Goal: Information Seeking & Learning: Learn about a topic

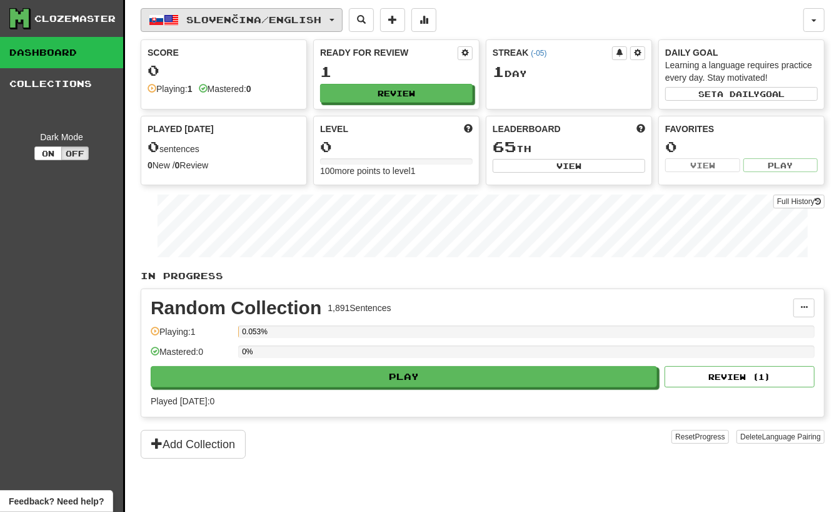
click at [205, 21] on span "Slovenčina / English" at bounding box center [254, 19] width 135 height 11
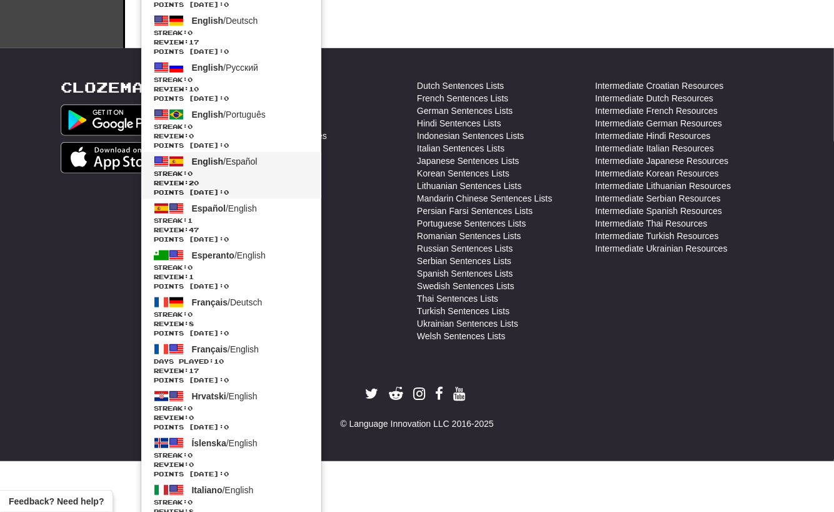
scroll to position [432, 0]
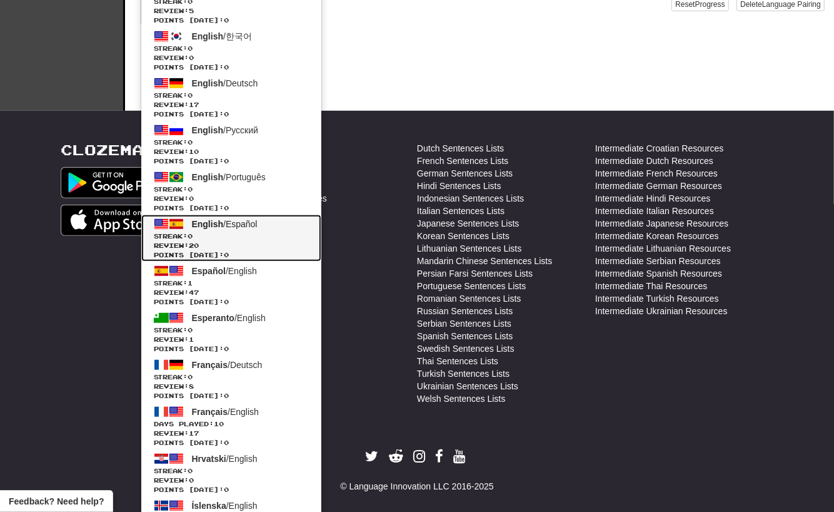
click at [236, 232] on span "Streak: 0" at bounding box center [231, 235] width 155 height 9
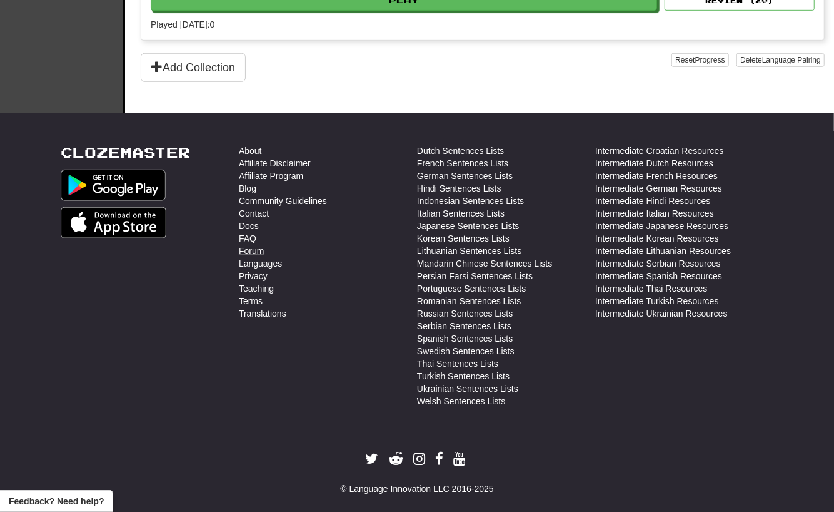
scroll to position [513, 0]
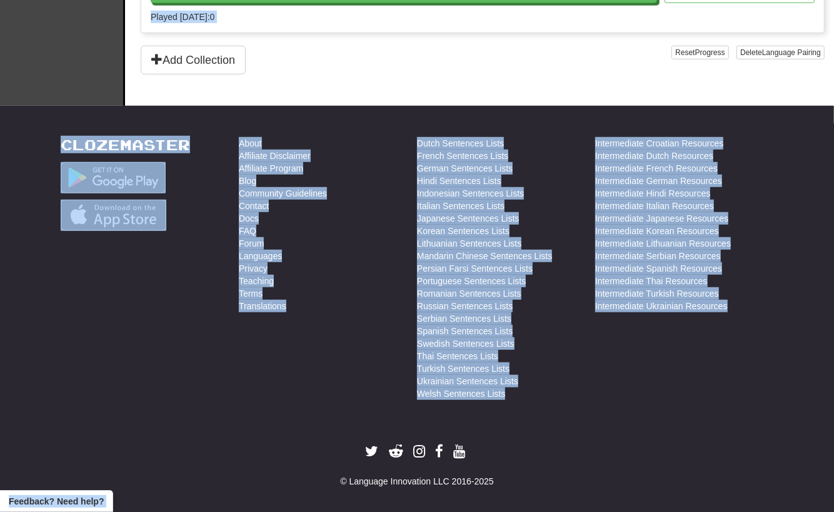
drag, startPoint x: 373, startPoint y: 429, endPoint x: 113, endPoint y: 88, distance: 428.7
click at [94, 72] on body "Clozemaster Dashboard Collections Cloze-Reading Dark Mode On Off Dashboard Coll…" at bounding box center [417, 2] width 834 height 1031
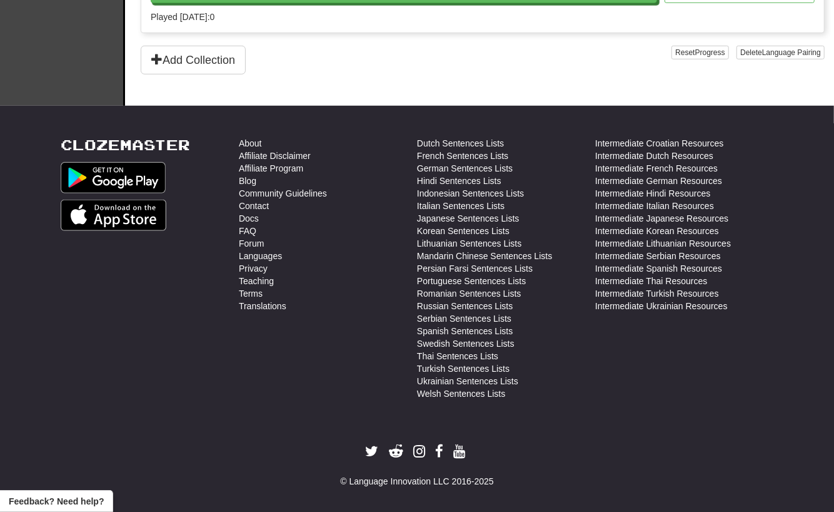
click at [595, 418] on div "Clozemaster About Affiliate Disclaimer Affiliate Program Blog Community Guideli…" at bounding box center [417, 312] width 732 height 350
drag, startPoint x: 740, startPoint y: 457, endPoint x: 61, endPoint y: 74, distance: 780.4
click at [61, 69] on body "Clozemaster Dashboard Collections Cloze-Reading Dark Mode On Off Dashboard Coll…" at bounding box center [417, 2] width 834 height 1031
click at [176, 302] on div "Clozemaster" at bounding box center [150, 271] width 178 height 269
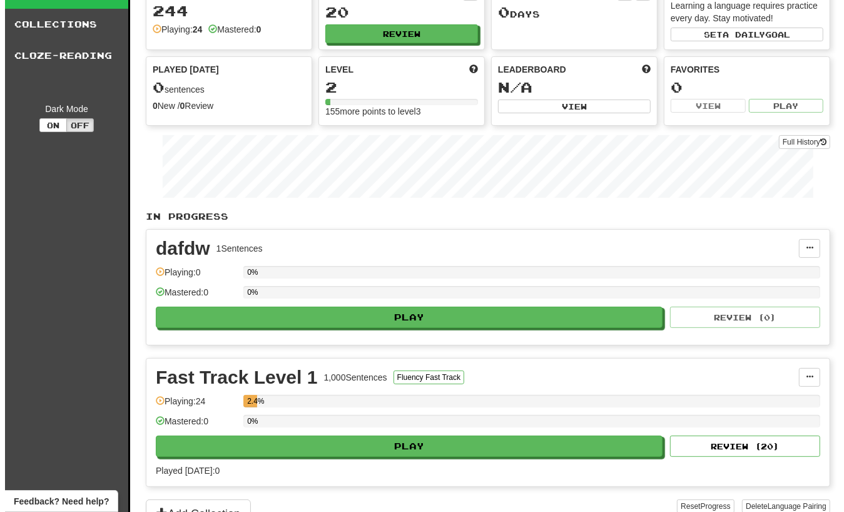
scroll to position [0, 0]
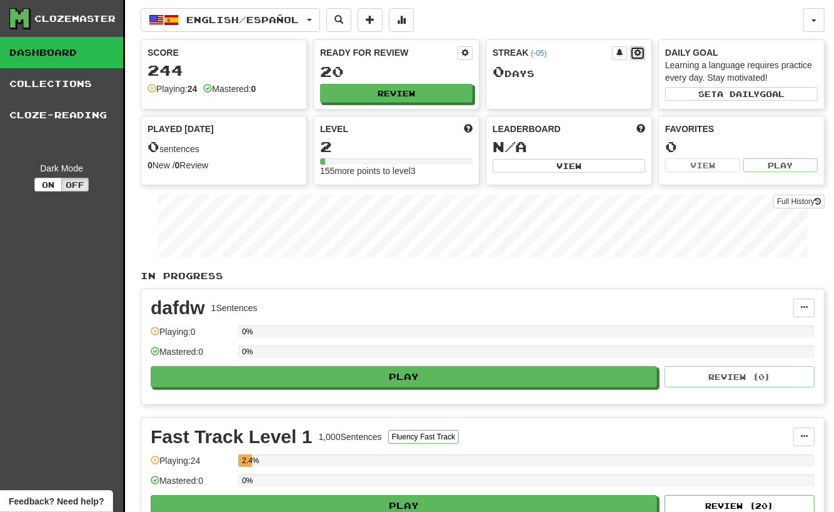
click at [637, 49] on span at bounding box center [638, 53] width 8 height 8
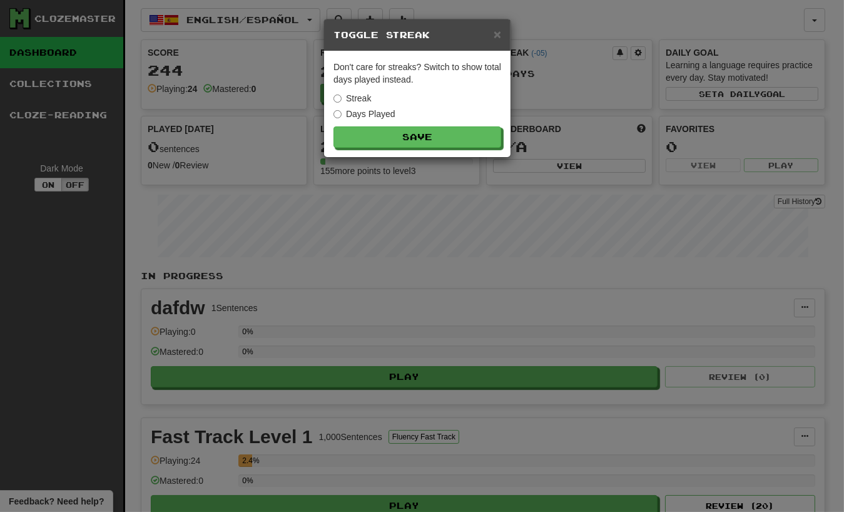
click at [509, 198] on div "× Toggle Streak Don't care for streaks? Switch to show total days played instea…" at bounding box center [422, 256] width 844 height 512
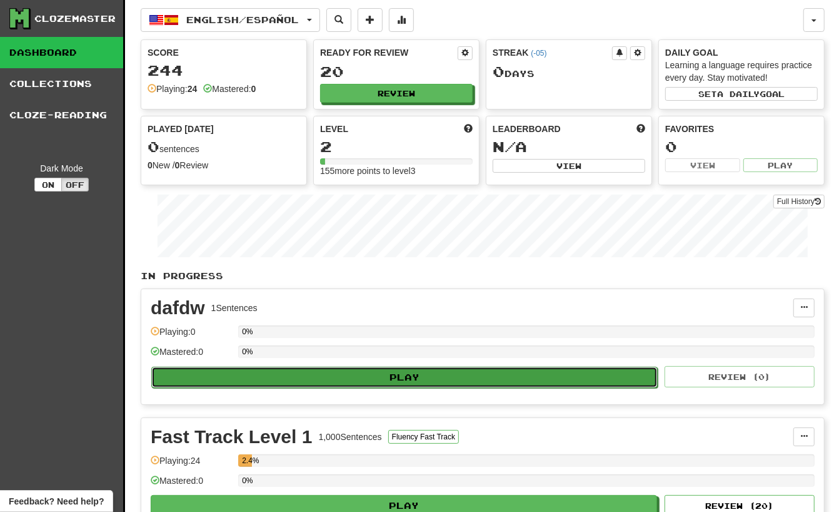
click at [495, 366] on button "Play" at bounding box center [404, 376] width 507 height 21
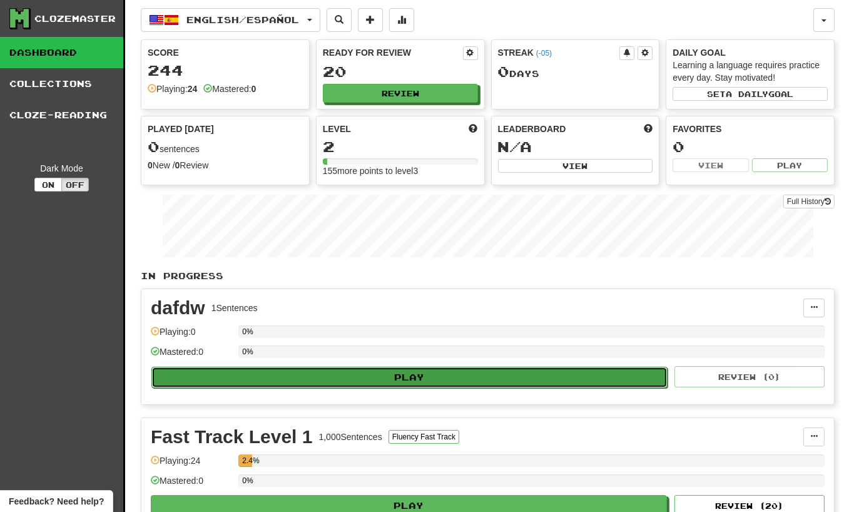
select select "**"
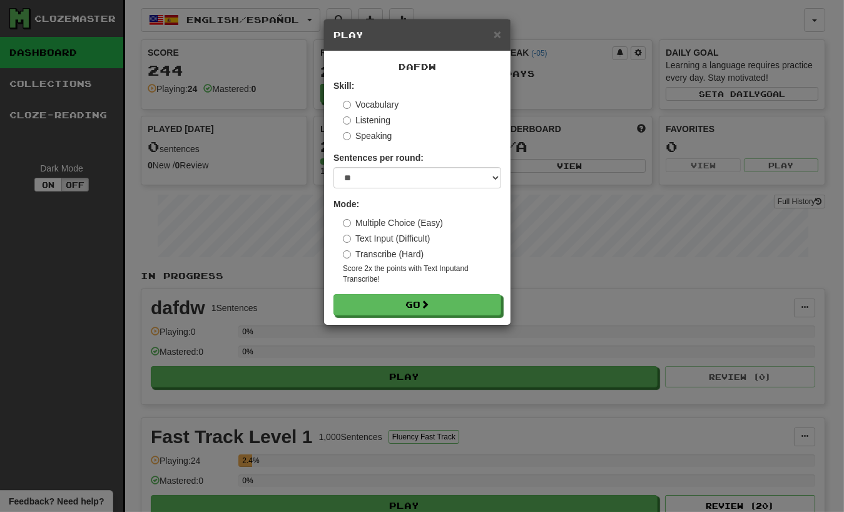
click at [547, 218] on div "× Play dafdw Skill: Vocabulary Listening Speaking Sentences per round: * ** ** …" at bounding box center [422, 256] width 844 height 512
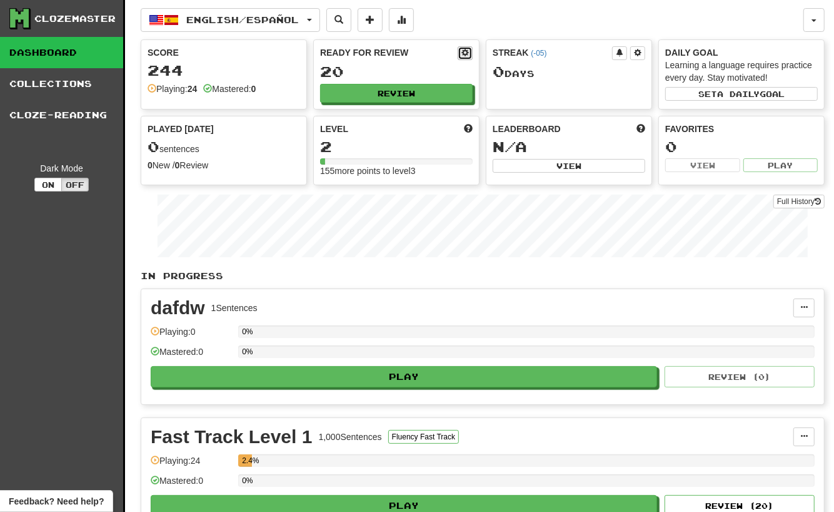
click at [465, 50] on span at bounding box center [465, 53] width 8 height 8
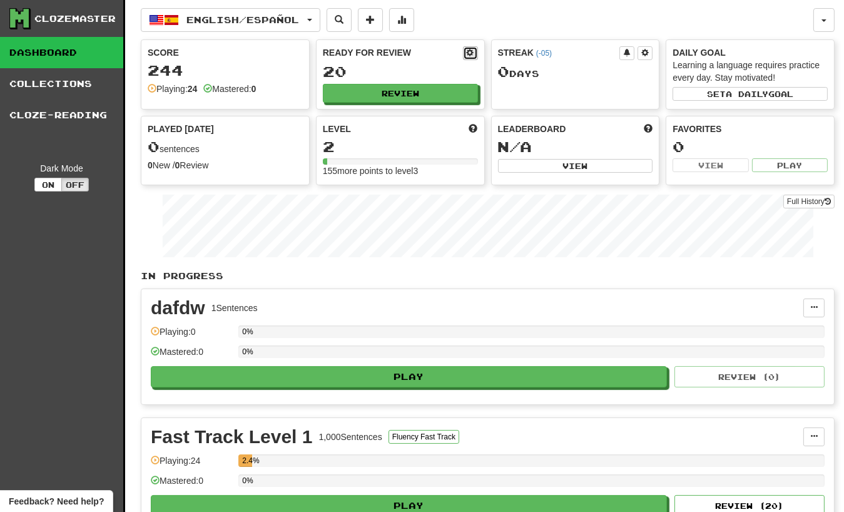
select select "*"
select select "**"
select select "***"
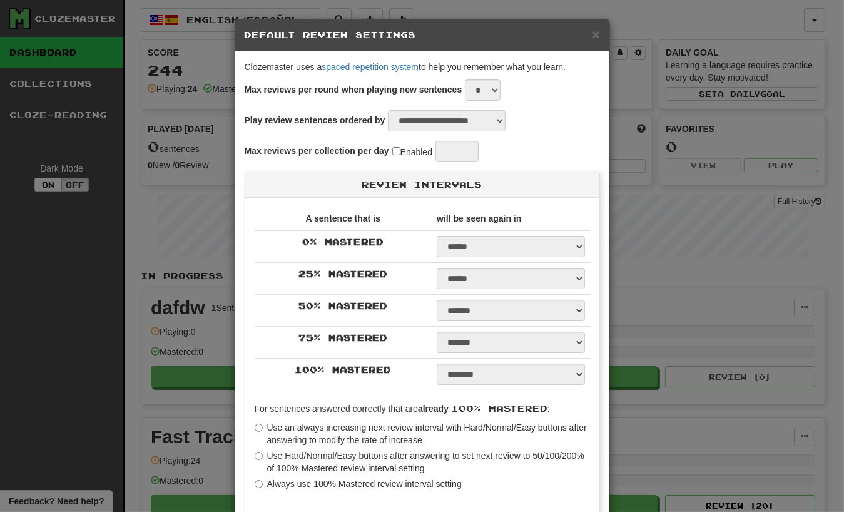
type input "**"
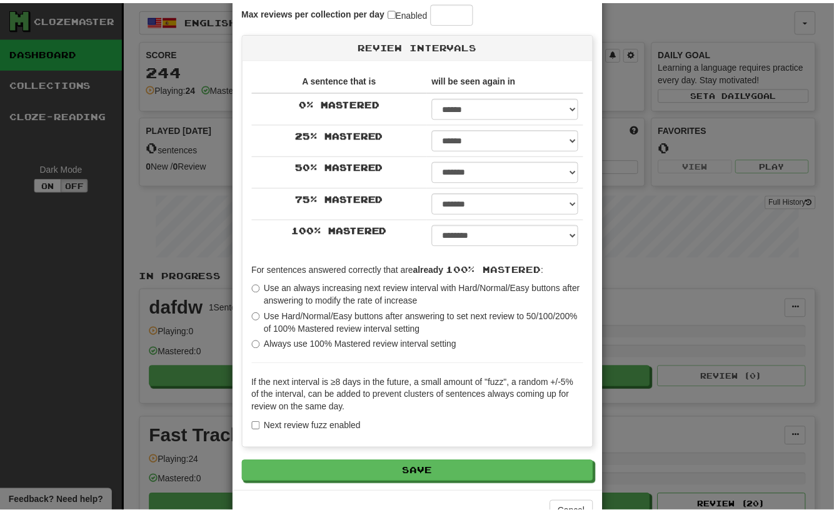
scroll to position [175, 0]
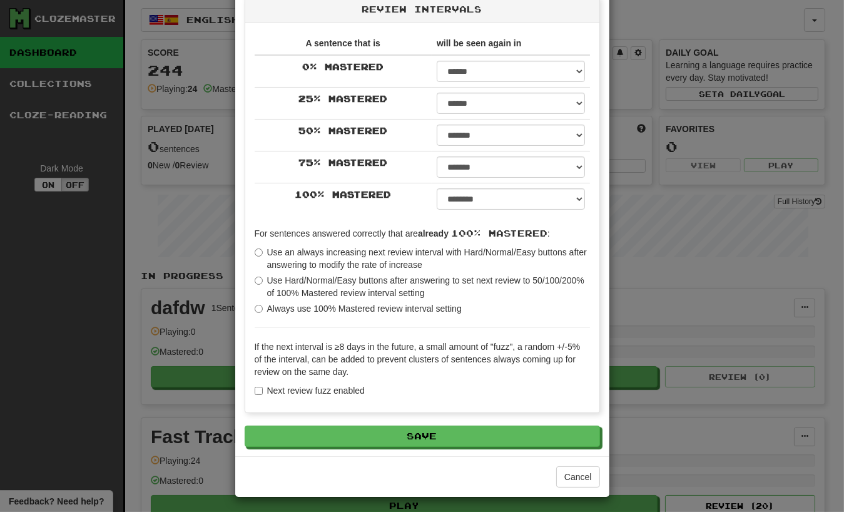
click at [371, 278] on label "Use Hard/Normal/Easy buttons after answering to set next review to 50/100/200% …" at bounding box center [422, 286] width 335 height 25
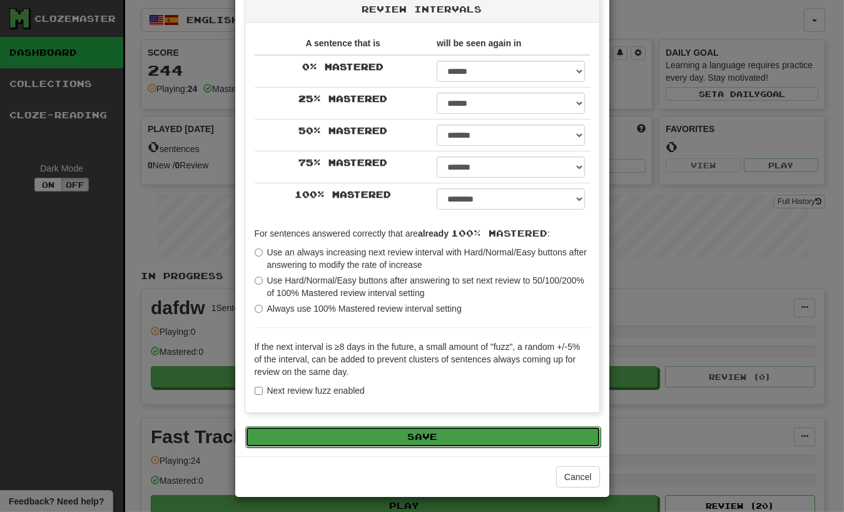
click at [443, 433] on button "Save" at bounding box center [422, 436] width 355 height 21
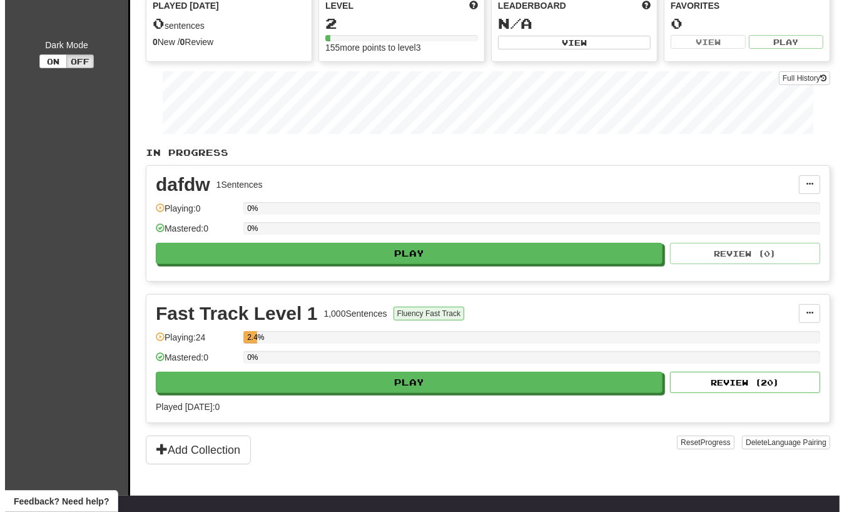
scroll to position [125, 0]
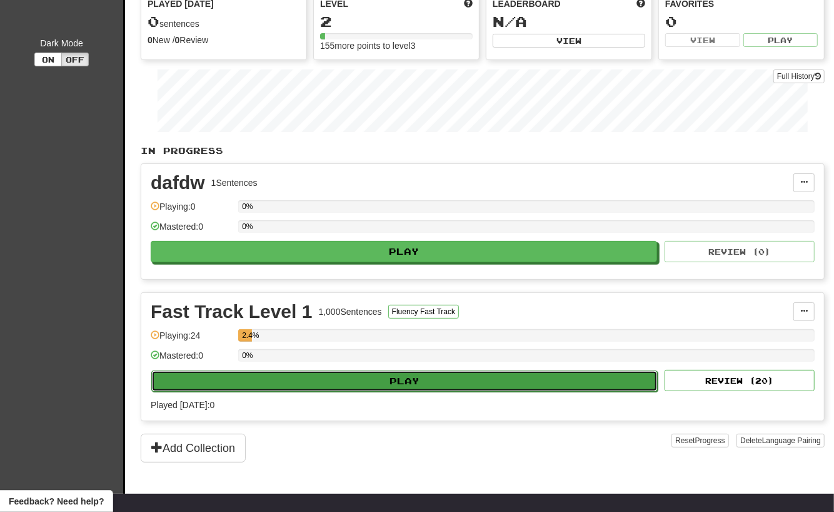
click at [394, 381] on button "Play" at bounding box center [404, 380] width 507 height 21
select select "**"
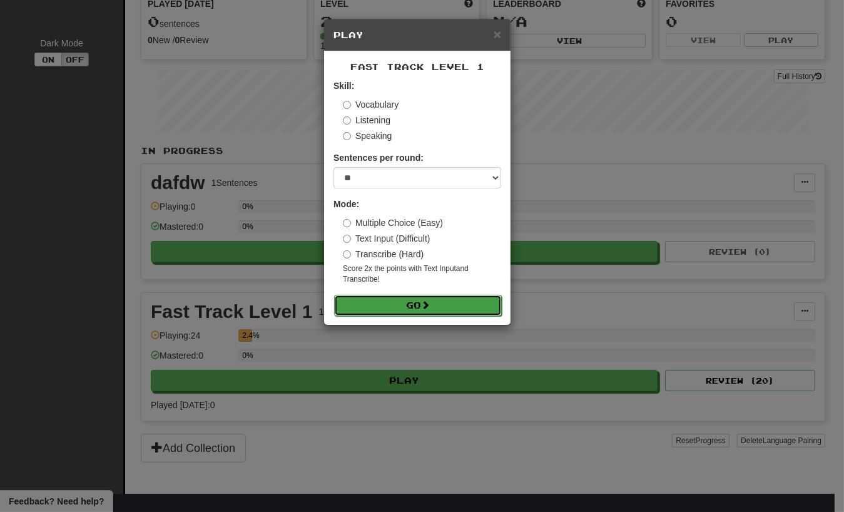
click at [416, 301] on button "Go" at bounding box center [418, 305] width 168 height 21
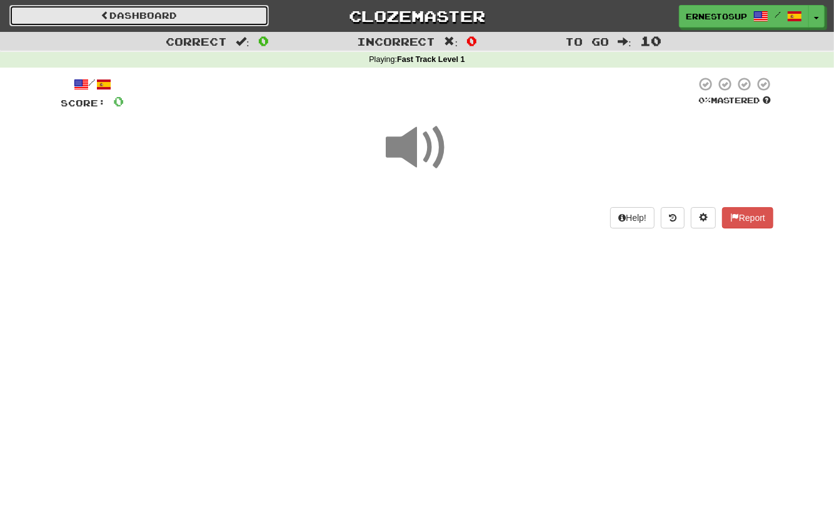
click at [157, 23] on link "Dashboard" at bounding box center [139, 15] width 260 height 21
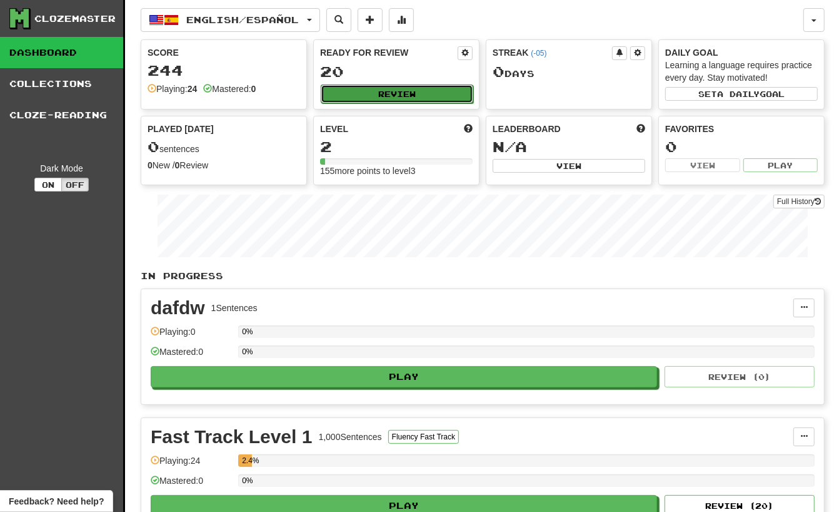
click at [396, 96] on button "Review" at bounding box center [397, 93] width 153 height 19
select select "**"
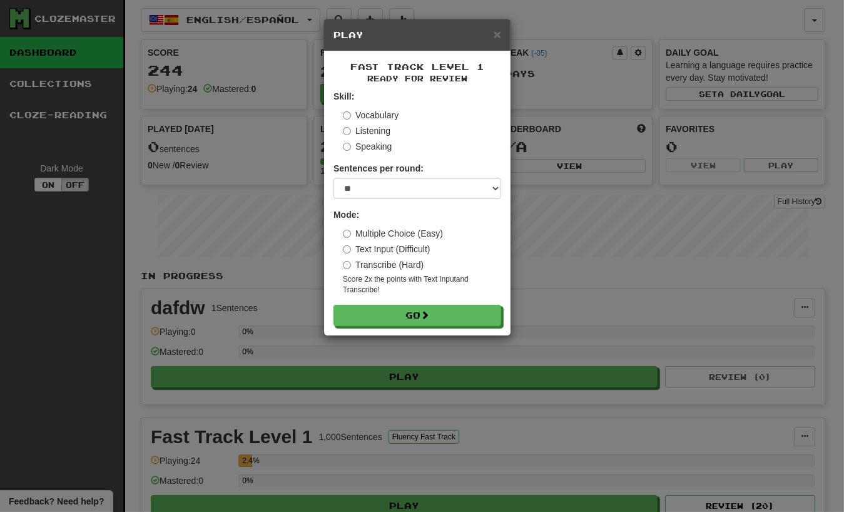
click at [383, 118] on label "Vocabulary" at bounding box center [371, 115] width 56 height 13
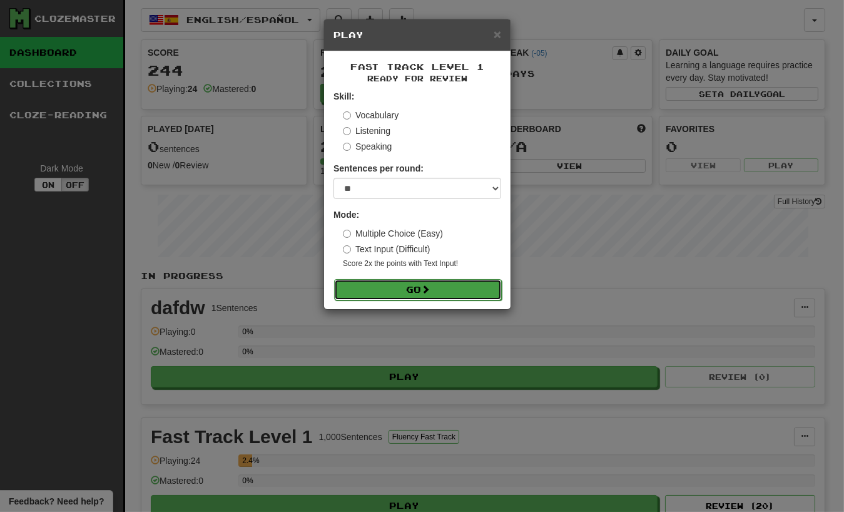
click at [425, 280] on button "Go" at bounding box center [418, 289] width 168 height 21
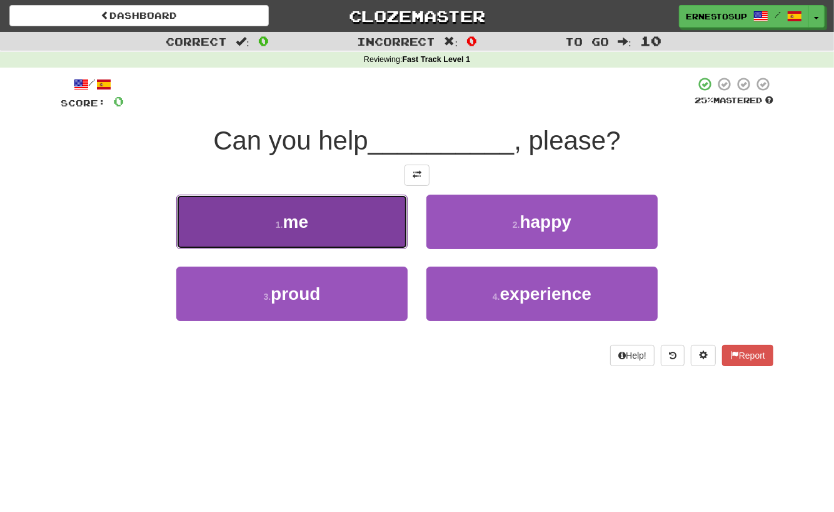
click at [355, 226] on button "1 . me" at bounding box center [291, 221] width 231 height 54
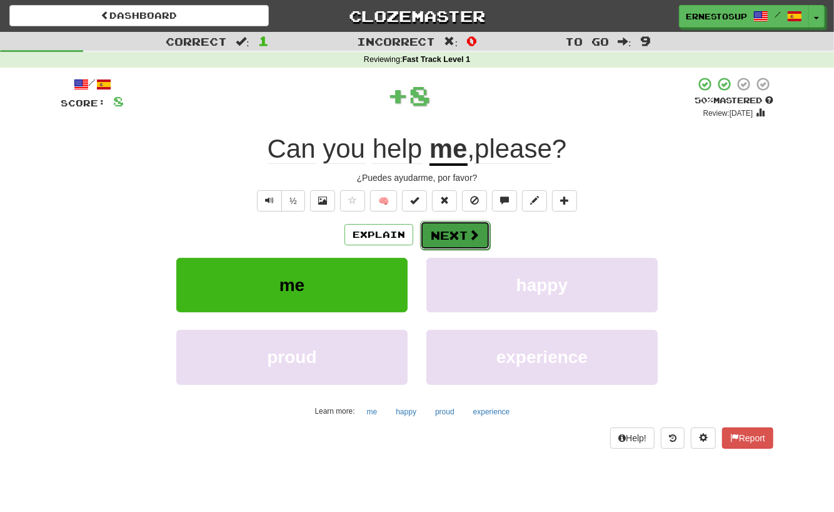
click at [461, 224] on button "Next" at bounding box center [455, 235] width 70 height 29
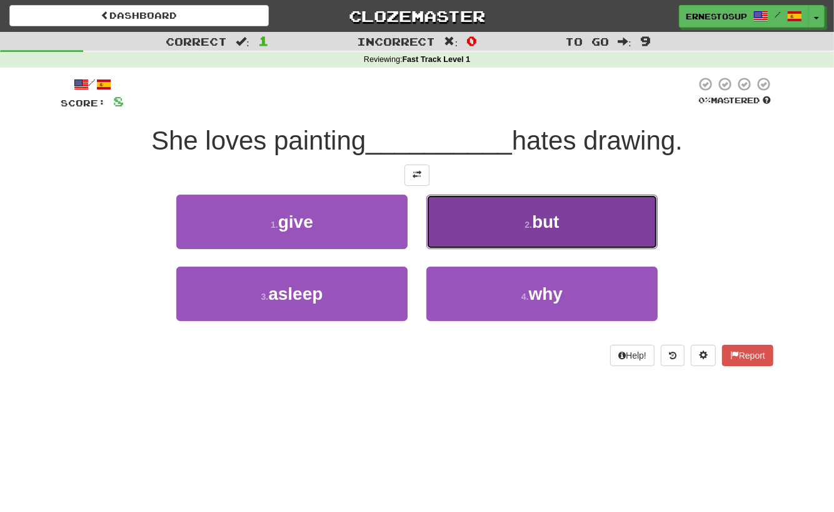
click at [502, 231] on button "2 . but" at bounding box center [541, 221] width 231 height 54
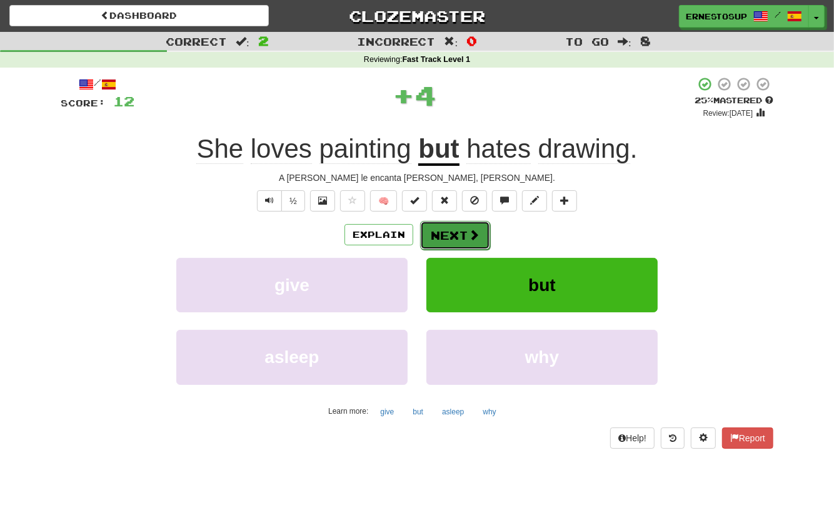
click at [460, 243] on button "Next" at bounding box center [455, 235] width 70 height 29
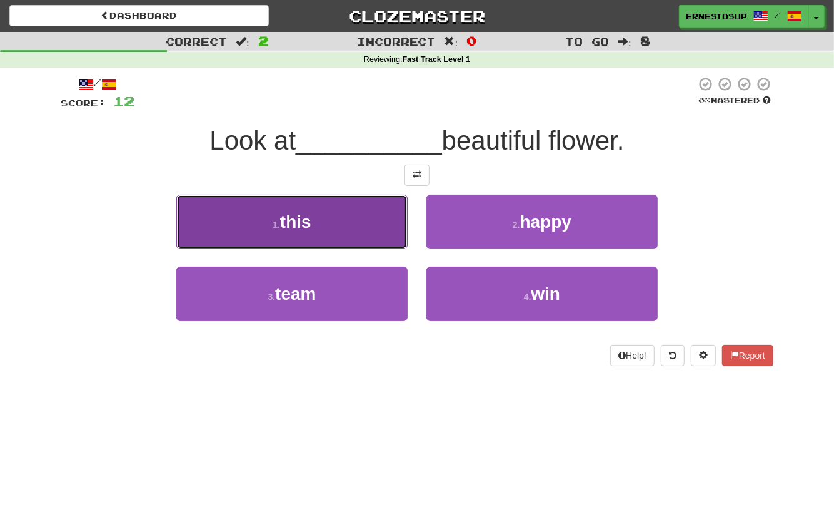
click at [351, 224] on button "1 . this" at bounding box center [291, 221] width 231 height 54
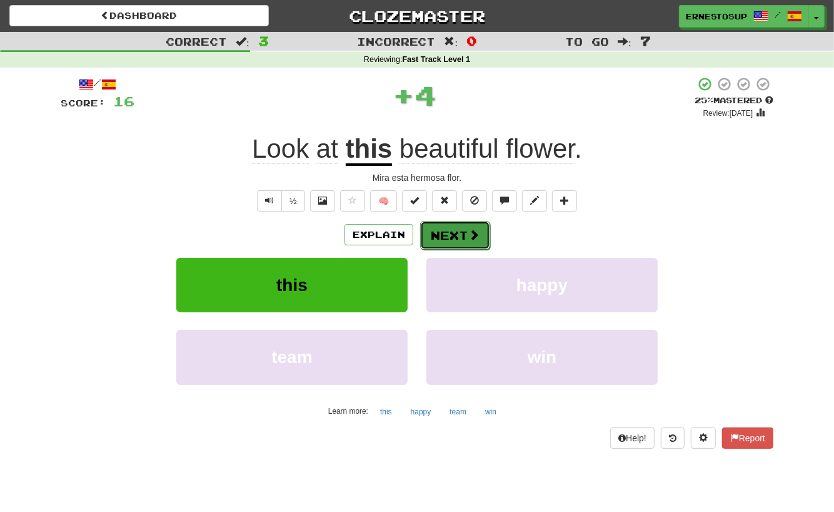
click at [457, 232] on button "Next" at bounding box center [455, 235] width 70 height 29
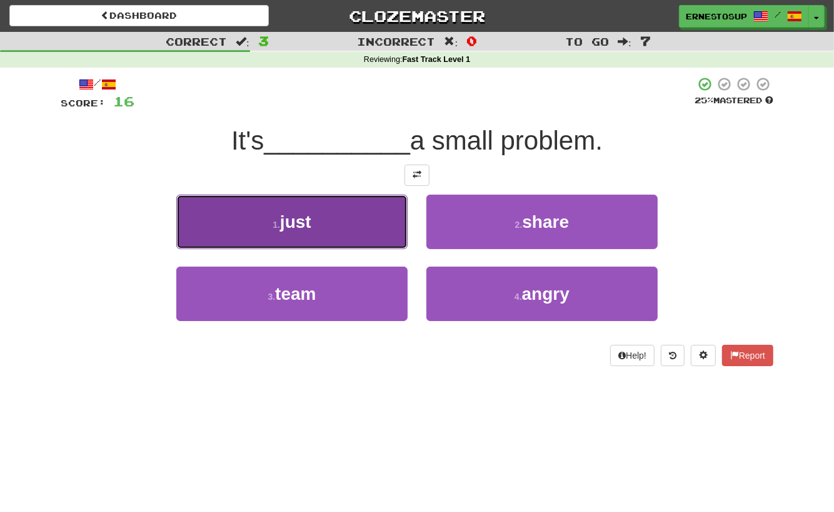
click at [360, 236] on button "1 . just" at bounding box center [291, 221] width 231 height 54
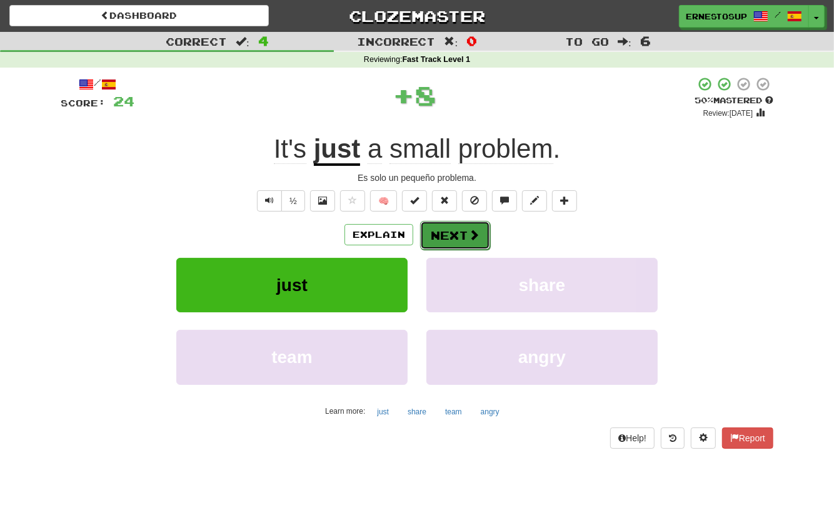
click at [466, 225] on button "Next" at bounding box center [455, 235] width 70 height 29
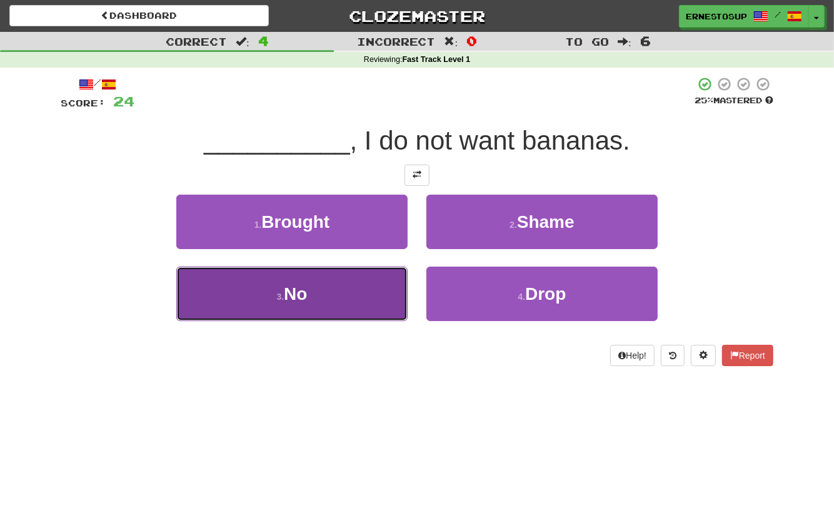
click at [369, 278] on button "3 . No" at bounding box center [291, 293] width 231 height 54
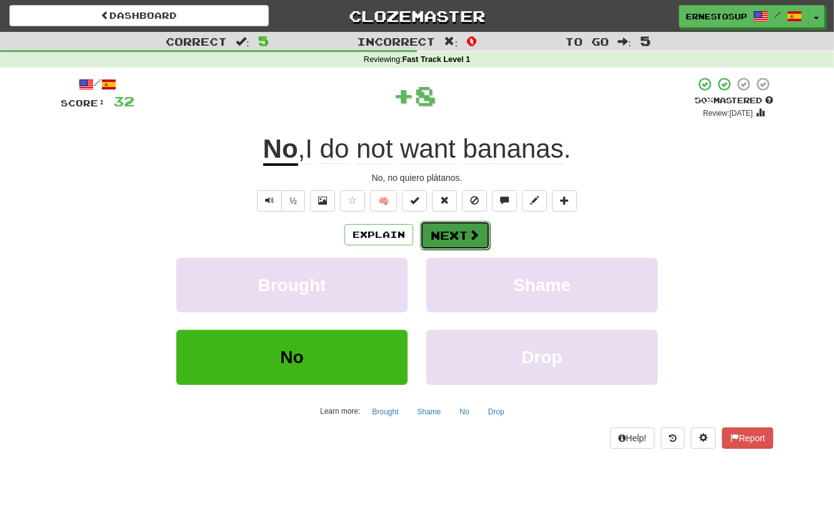
click at [435, 232] on button "Next" at bounding box center [455, 235] width 70 height 29
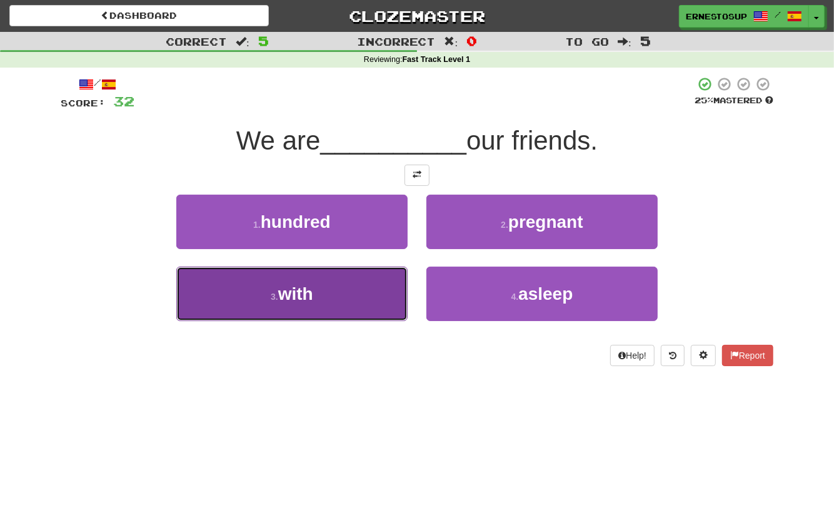
click at [366, 284] on button "3 . with" at bounding box center [291, 293] width 231 height 54
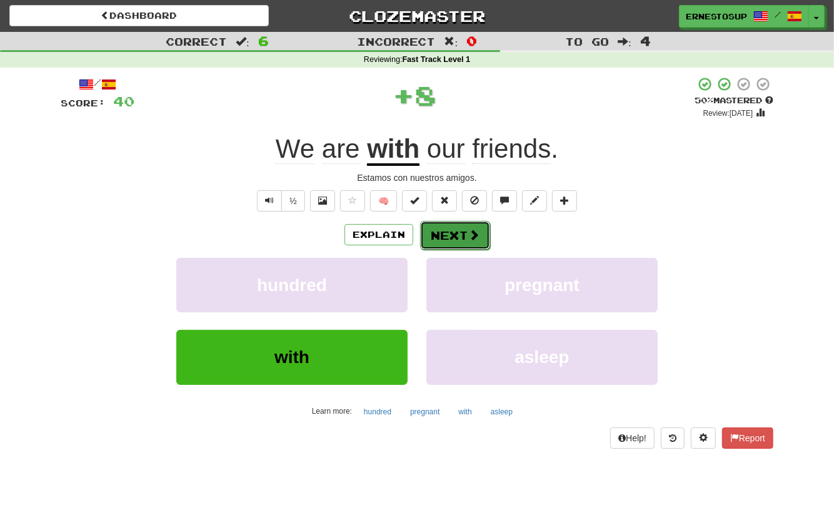
click at [445, 229] on button "Next" at bounding box center [455, 235] width 70 height 29
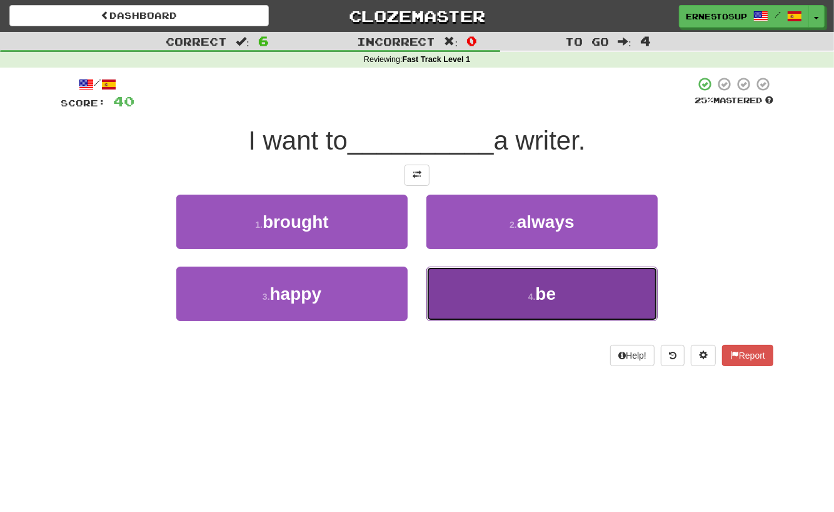
click at [515, 288] on button "4 . be" at bounding box center [541, 293] width 231 height 54
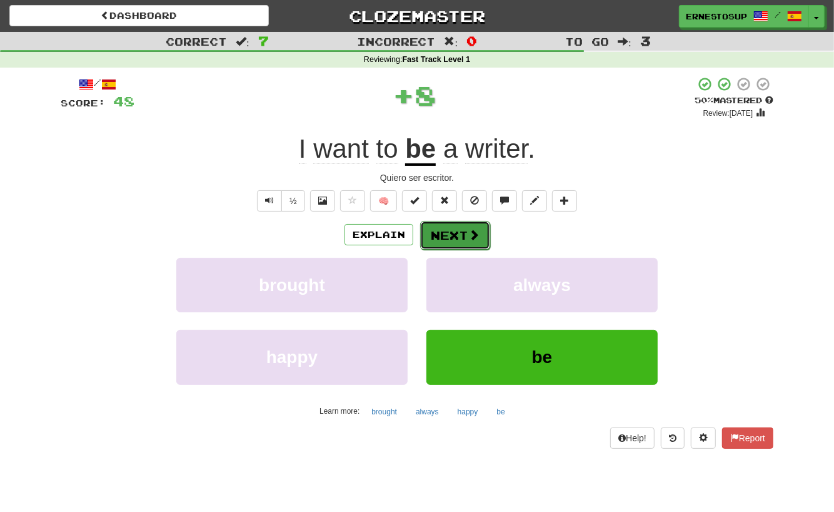
click at [483, 231] on button "Next" at bounding box center [455, 235] width 70 height 29
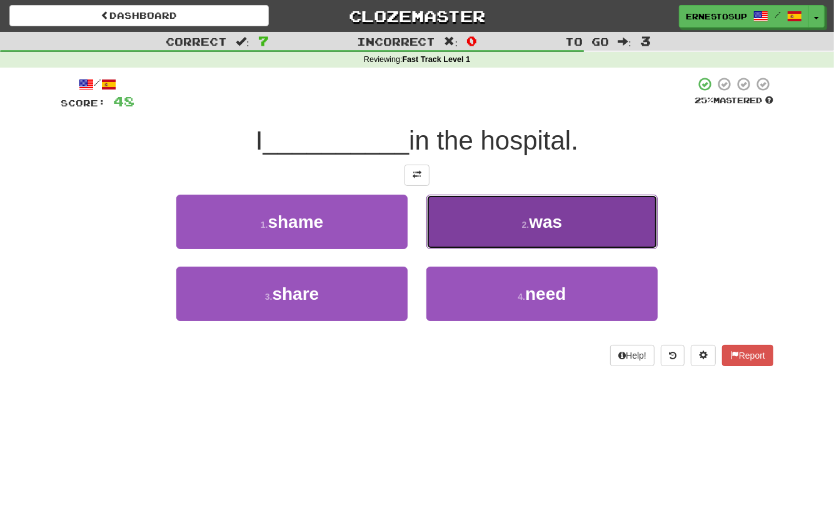
click at [513, 231] on button "2 . was" at bounding box center [541, 221] width 231 height 54
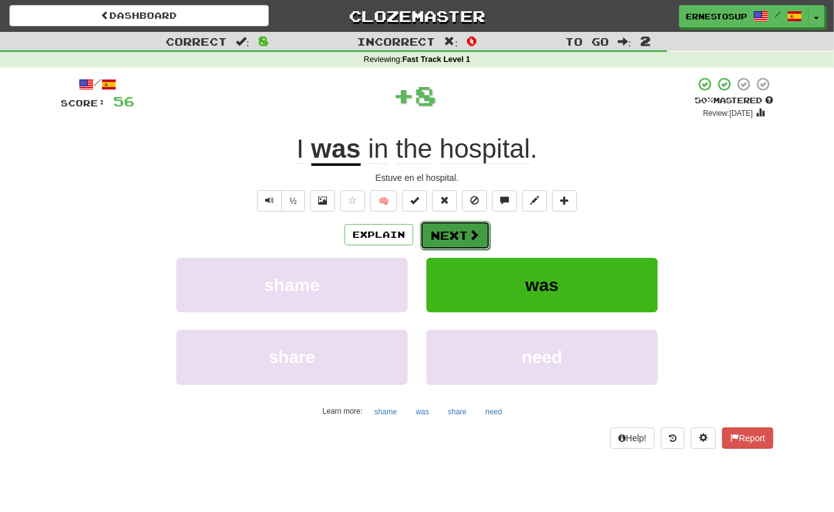
click at [459, 224] on button "Next" at bounding box center [455, 235] width 70 height 29
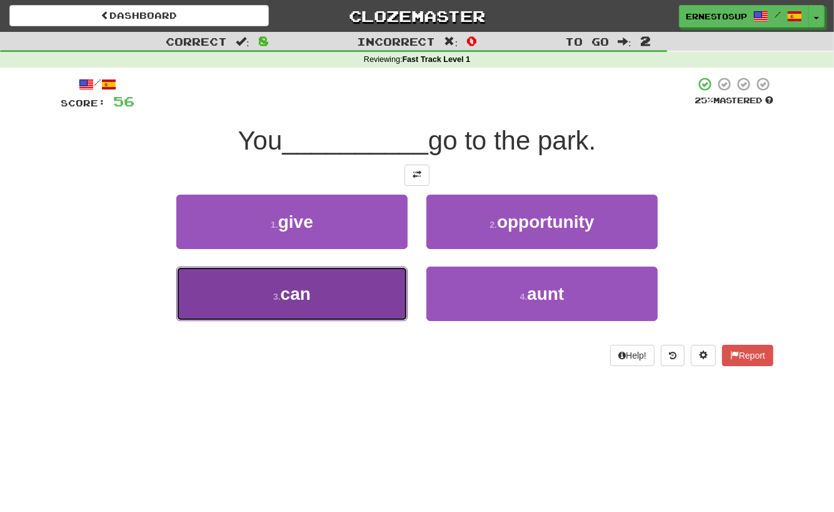
click at [389, 284] on button "3 . can" at bounding box center [291, 293] width 231 height 54
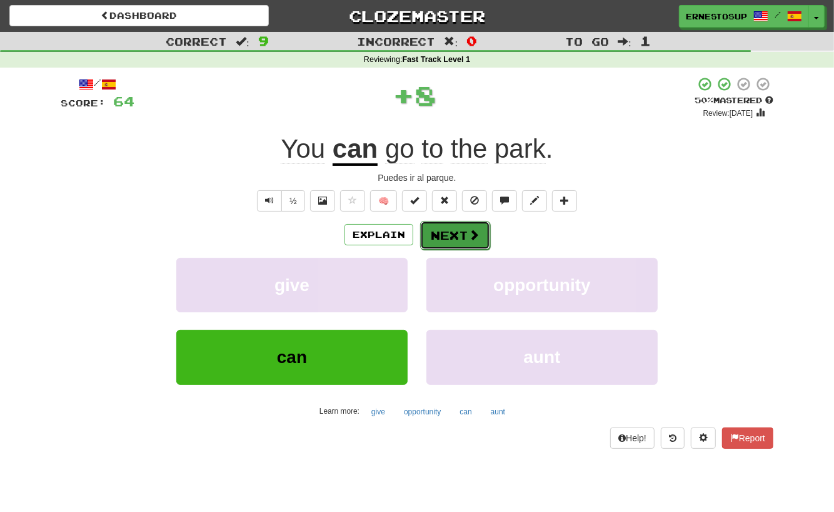
click at [446, 241] on button "Next" at bounding box center [455, 235] width 70 height 29
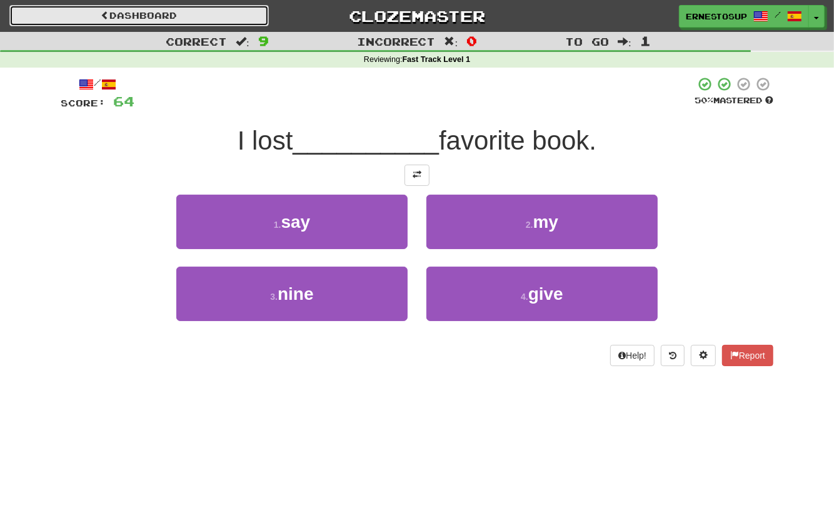
click at [213, 18] on link "Dashboard" at bounding box center [139, 15] width 260 height 21
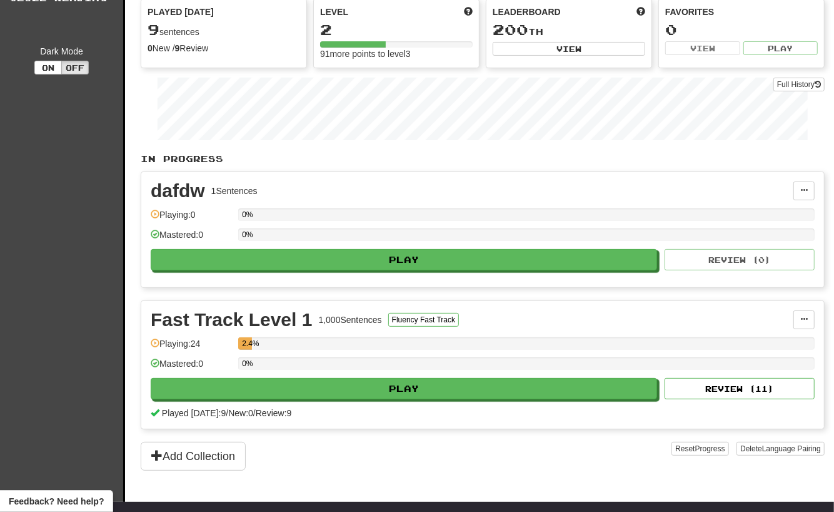
scroll to position [125, 0]
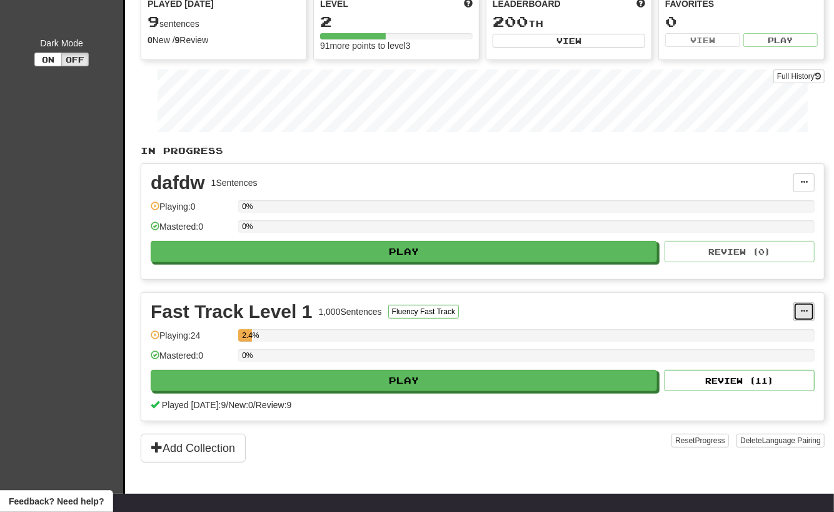
click at [801, 307] on span at bounding box center [804, 311] width 8 height 8
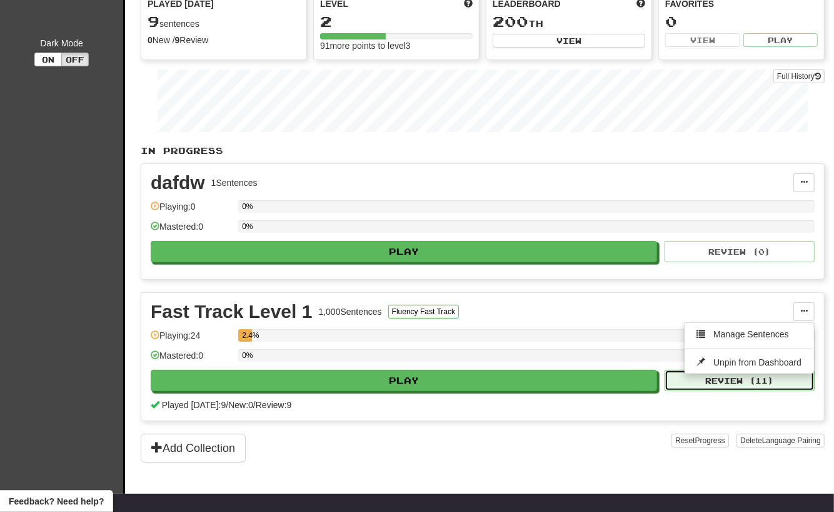
click at [740, 381] on button "Review ( 11 )" at bounding box center [740, 380] width 150 height 21
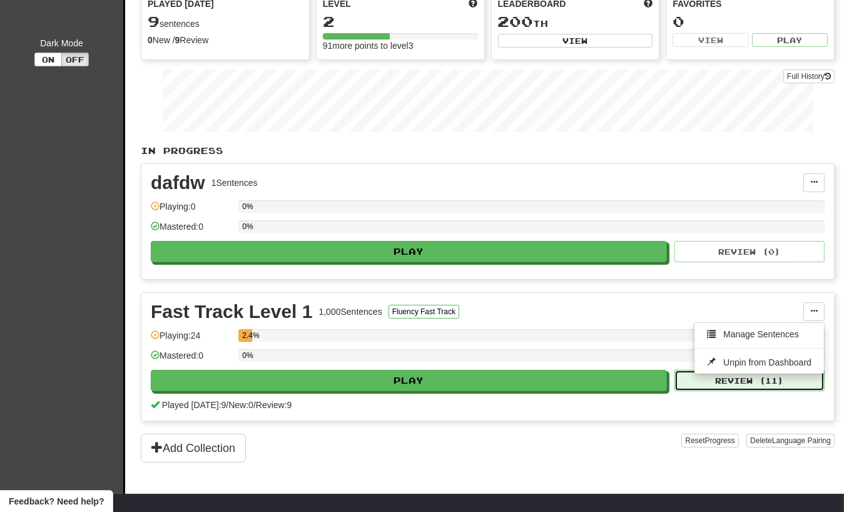
select select "**"
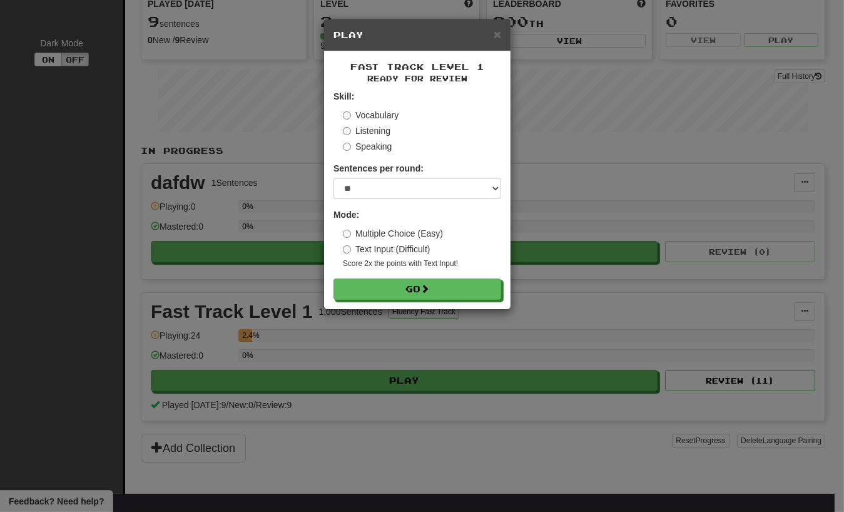
drag, startPoint x: 723, startPoint y: 402, endPoint x: 710, endPoint y: 390, distance: 17.7
click at [723, 402] on div "× Play Fast Track Level 1 Ready for Review Skill: Vocabulary Listening Speaking…" at bounding box center [422, 256] width 844 height 512
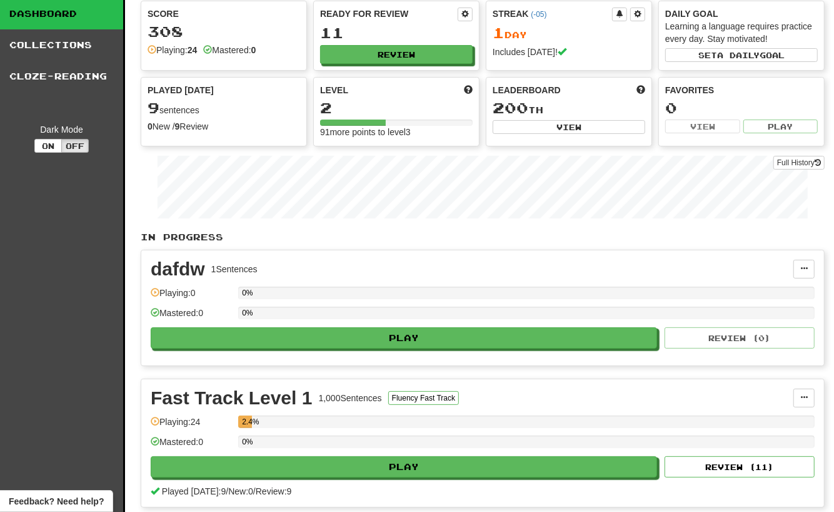
scroll to position [63, 0]
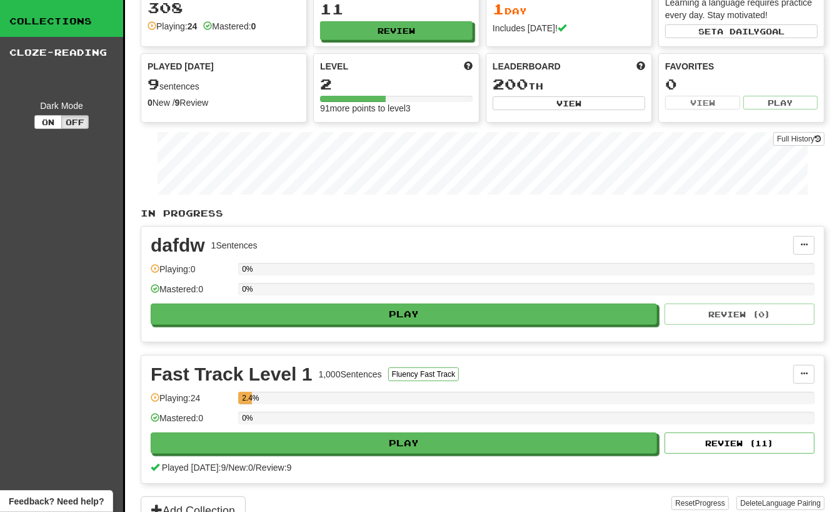
click at [71, 26] on link "Collections" at bounding box center [61, 21] width 123 height 31
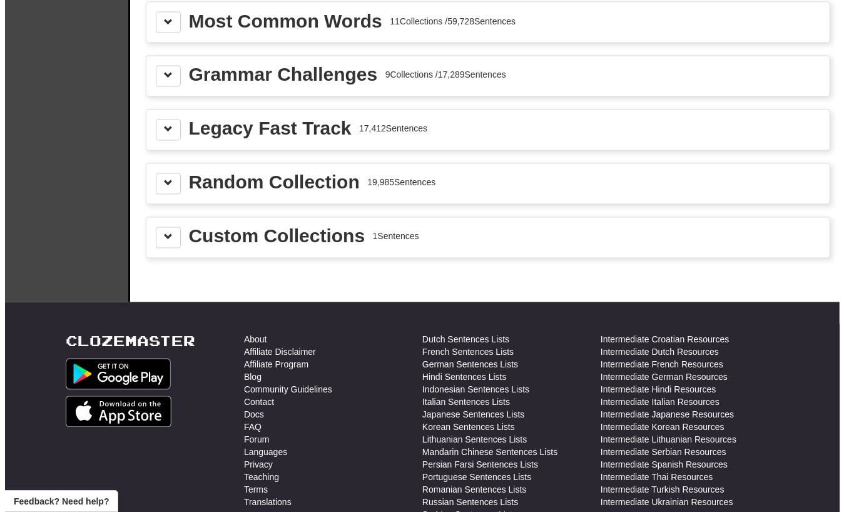
scroll to position [1420, 0]
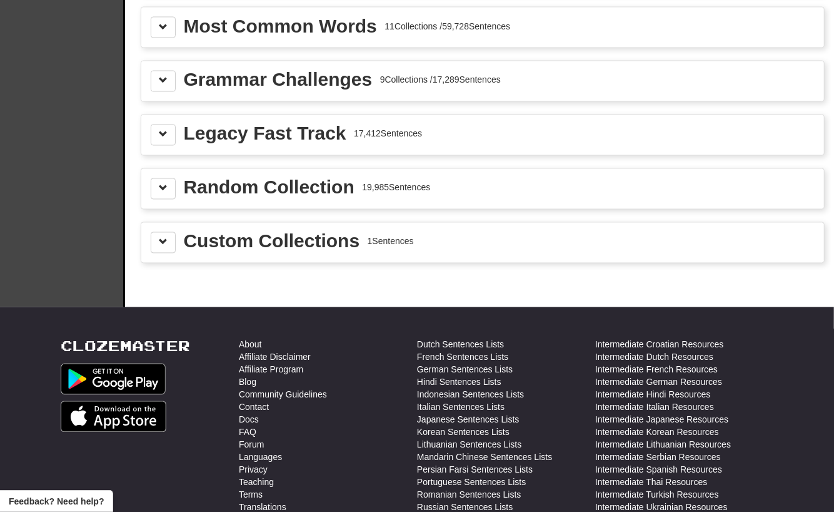
click at [258, 232] on div "Custom Collections" at bounding box center [272, 241] width 176 height 19
click at [159, 238] on span at bounding box center [163, 242] width 9 height 9
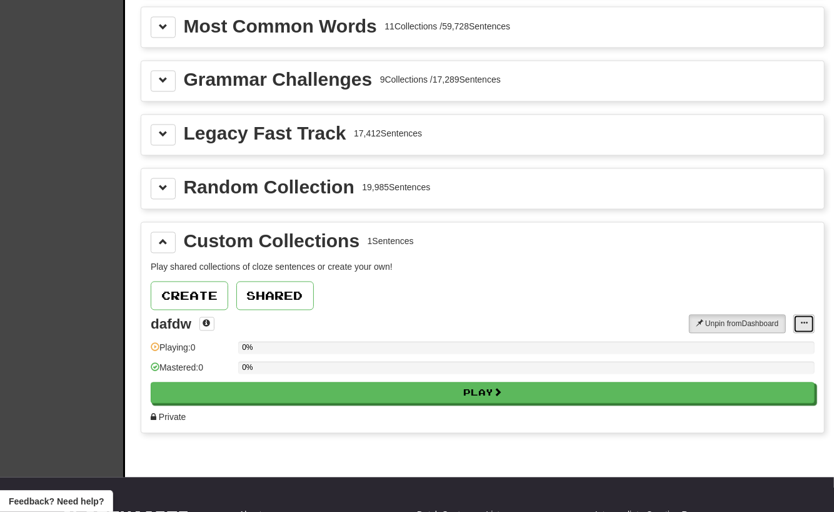
click at [804, 320] on span at bounding box center [804, 324] width 8 height 8
click at [764, 341] on span "Add Sentences" at bounding box center [755, 346] width 59 height 10
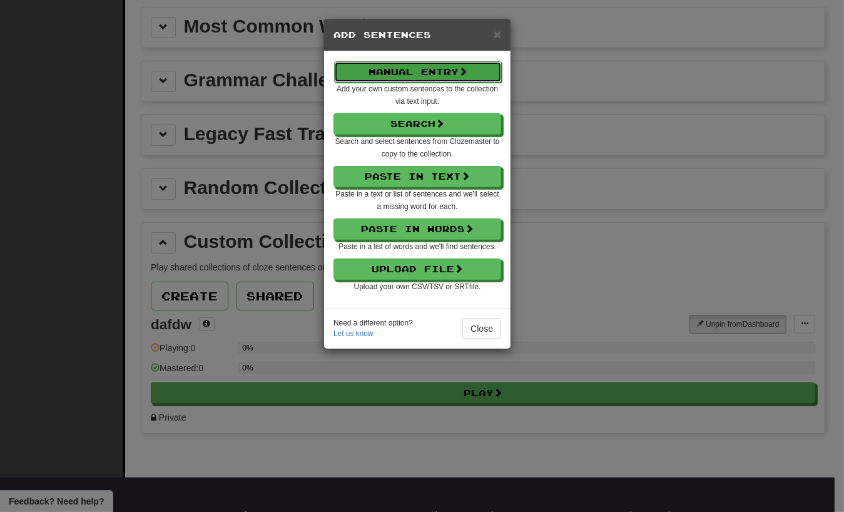
click at [418, 61] on button "Manual Entry" at bounding box center [418, 71] width 168 height 21
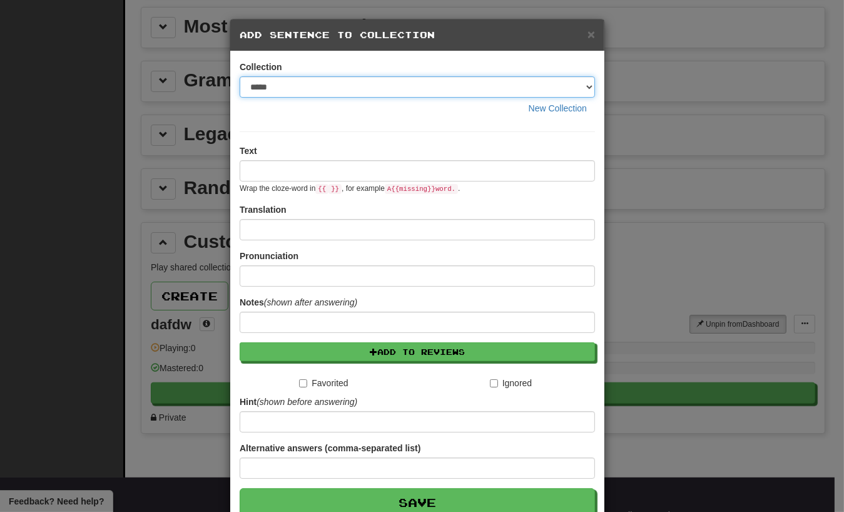
click at [443, 87] on select "*****" at bounding box center [417, 86] width 355 height 21
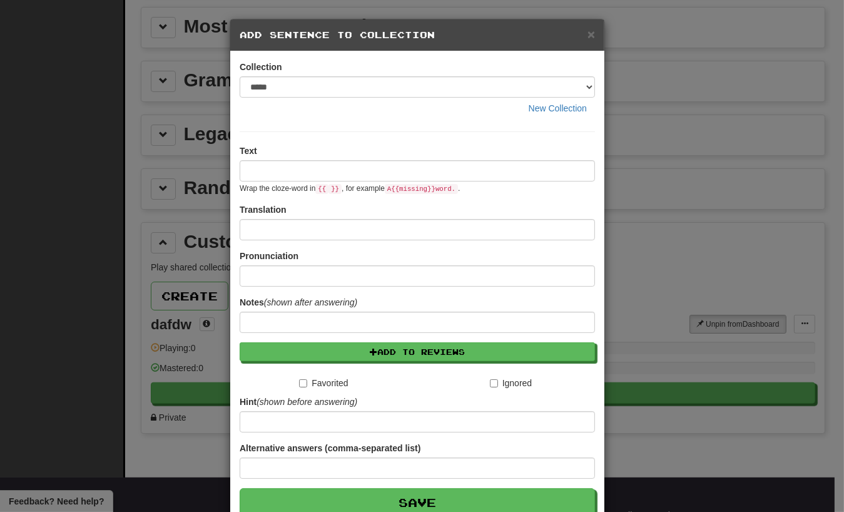
click at [353, 157] on div "Text Wrap the cloze-word in {{ }} , for example A {{ missing }} word. ." at bounding box center [417, 168] width 355 height 49
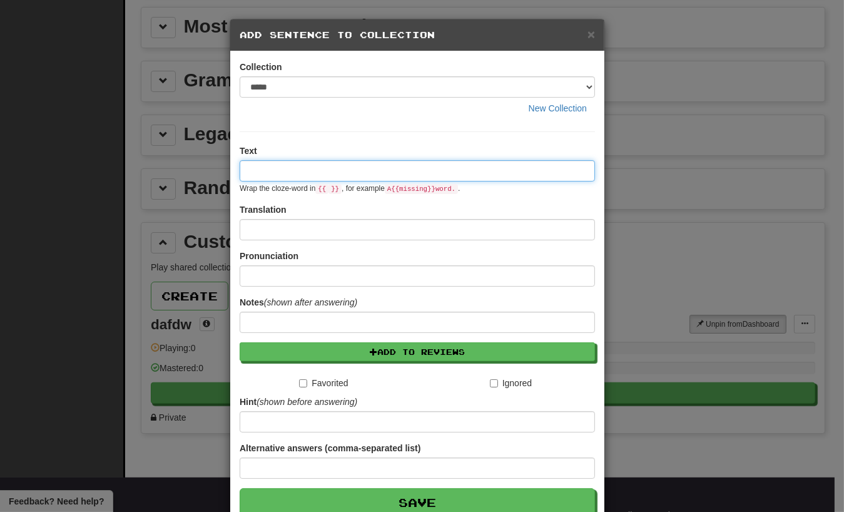
click at [348, 175] on input at bounding box center [417, 170] width 355 height 21
type input "**********"
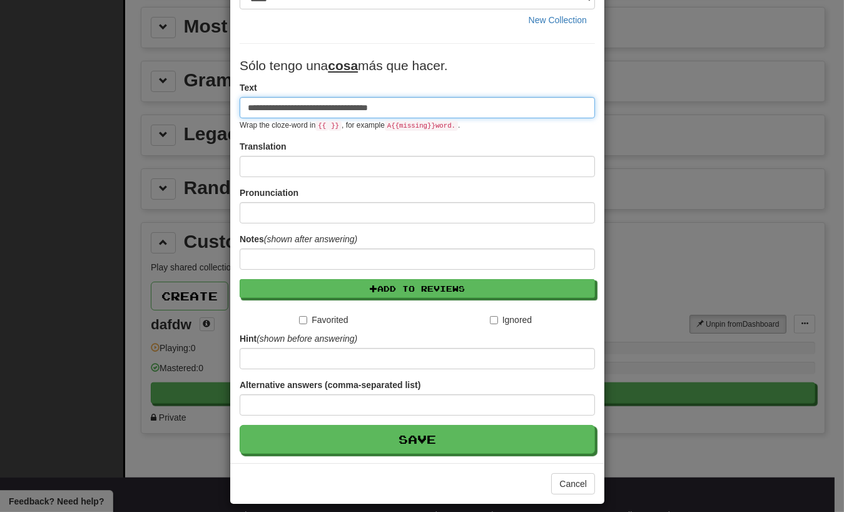
scroll to position [96, 0]
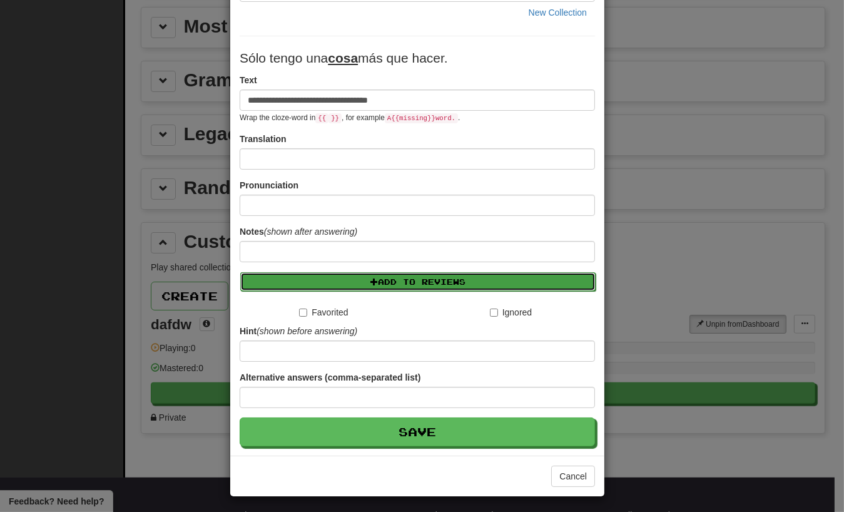
click at [409, 275] on button "Add to Reviews" at bounding box center [417, 281] width 355 height 19
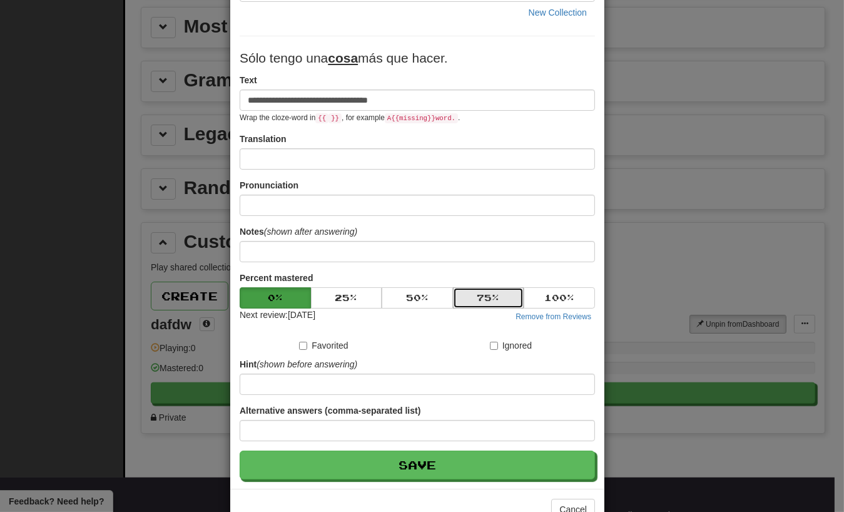
click at [484, 297] on button "75 %" at bounding box center [488, 297] width 71 height 21
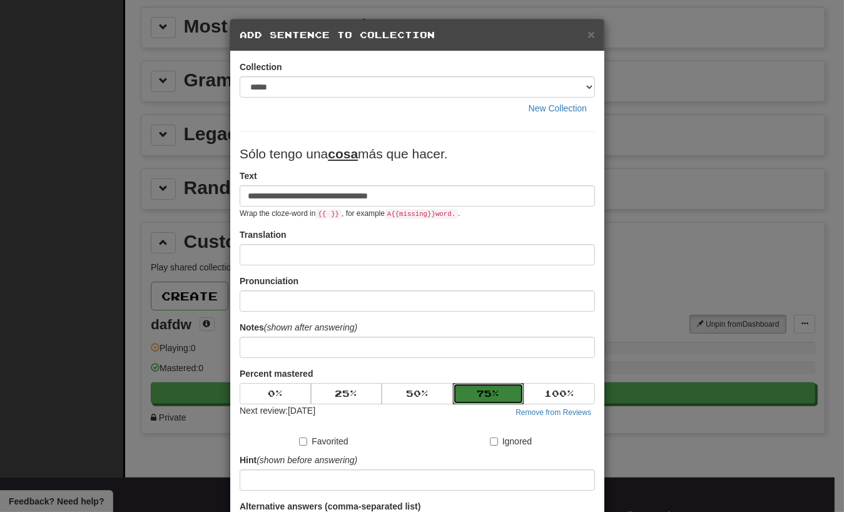
scroll to position [128, 0]
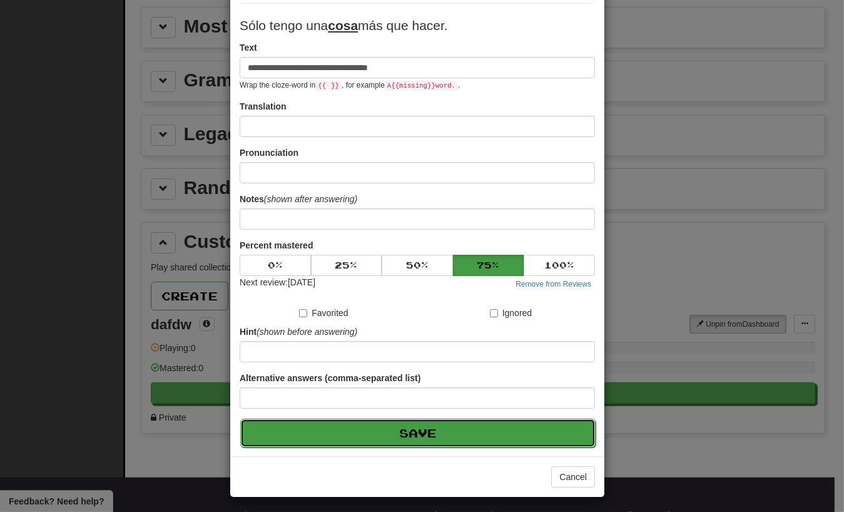
click at [443, 423] on button "Save" at bounding box center [417, 432] width 355 height 29
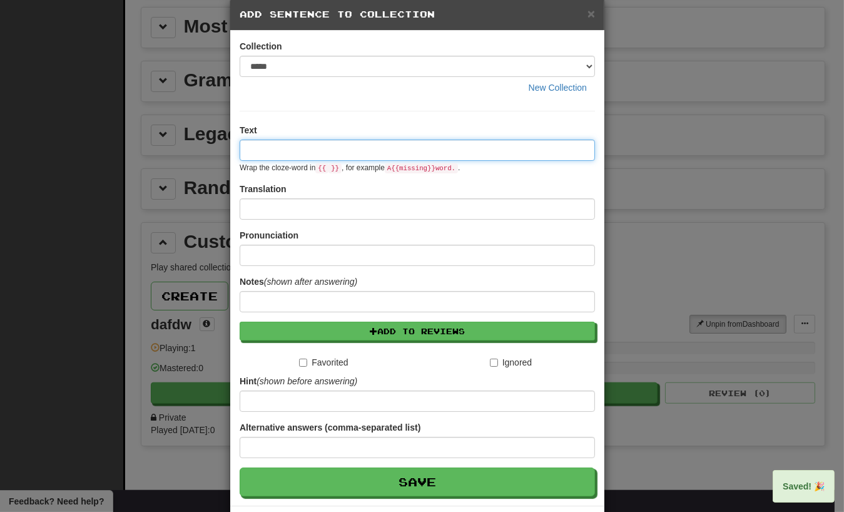
scroll to position [0, 0]
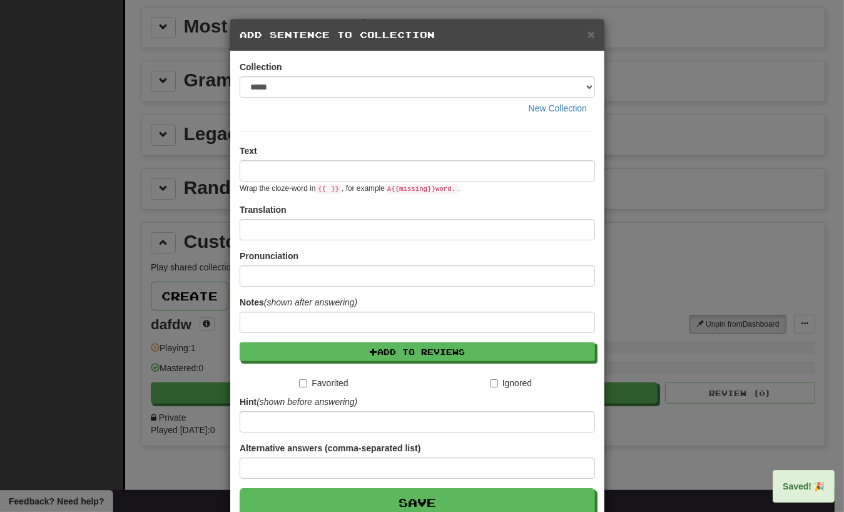
click at [680, 406] on div "× Add Sentence to Collection Collection ***** New Collection Text Wrap the cloz…" at bounding box center [422, 256] width 844 height 512
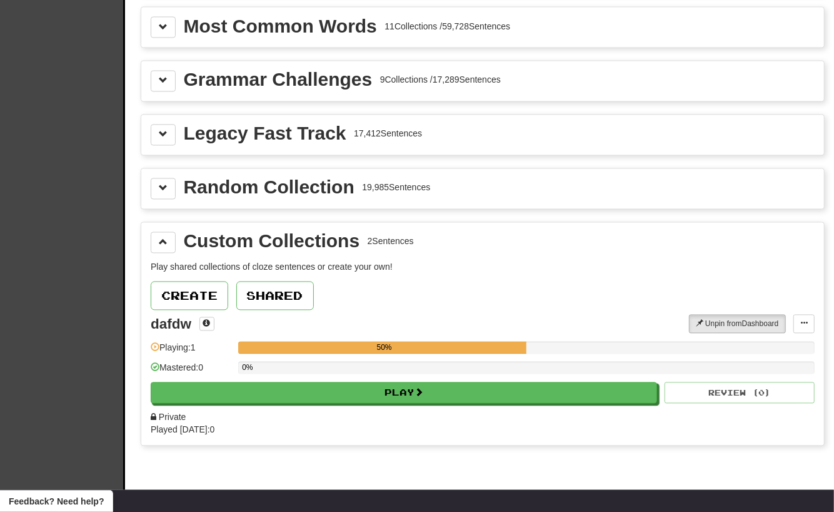
click at [463, 341] on div "50%" at bounding box center [526, 351] width 577 height 21
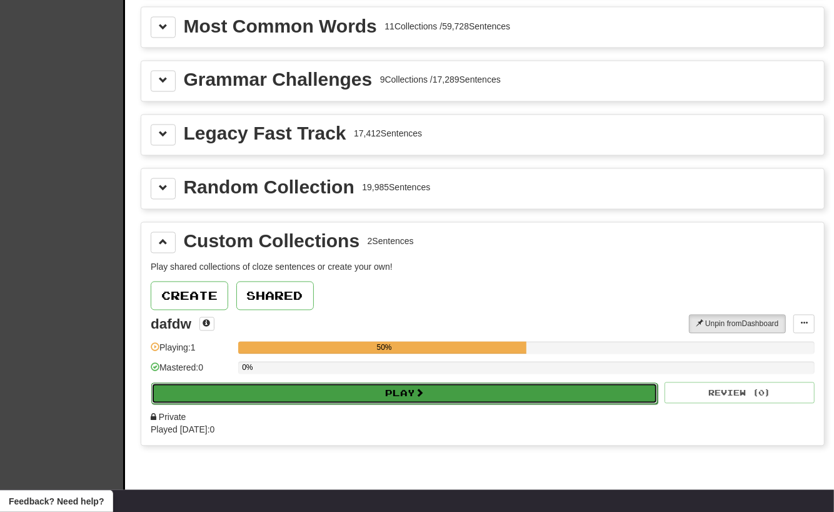
click at [468, 383] on button "Play" at bounding box center [404, 393] width 507 height 21
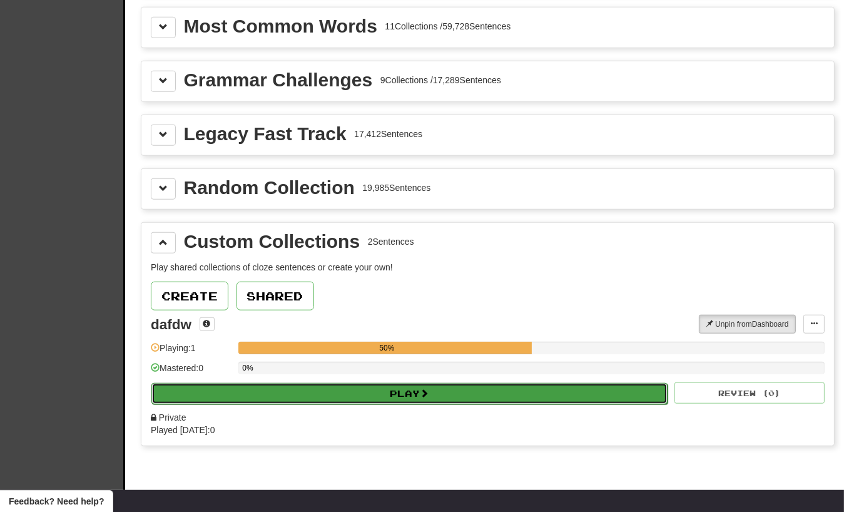
select select "**"
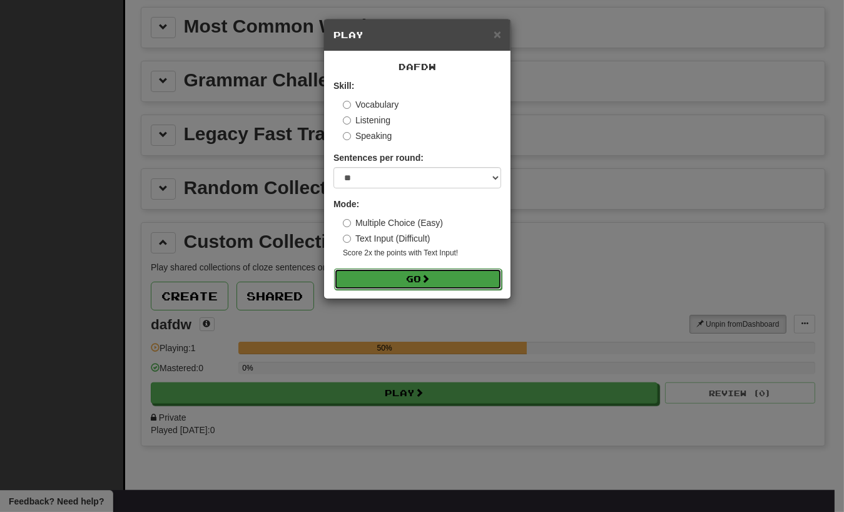
click at [428, 281] on span at bounding box center [425, 278] width 9 height 9
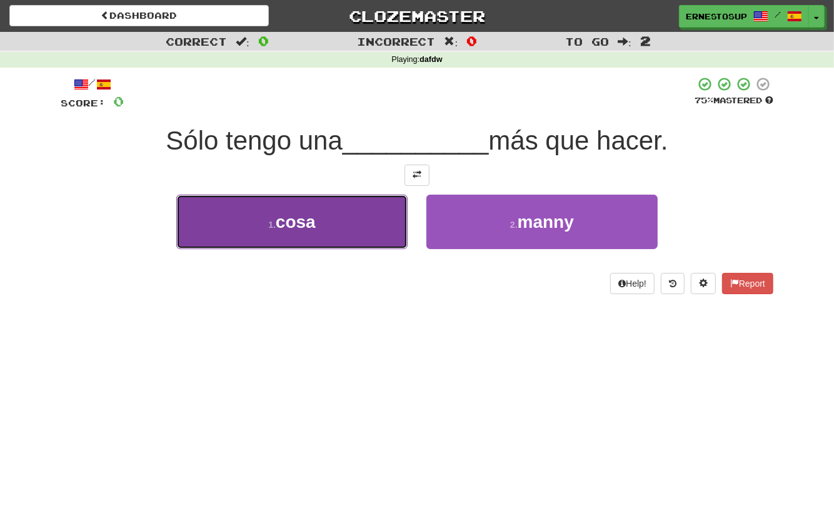
click at [366, 217] on button "1 . cosa" at bounding box center [291, 221] width 231 height 54
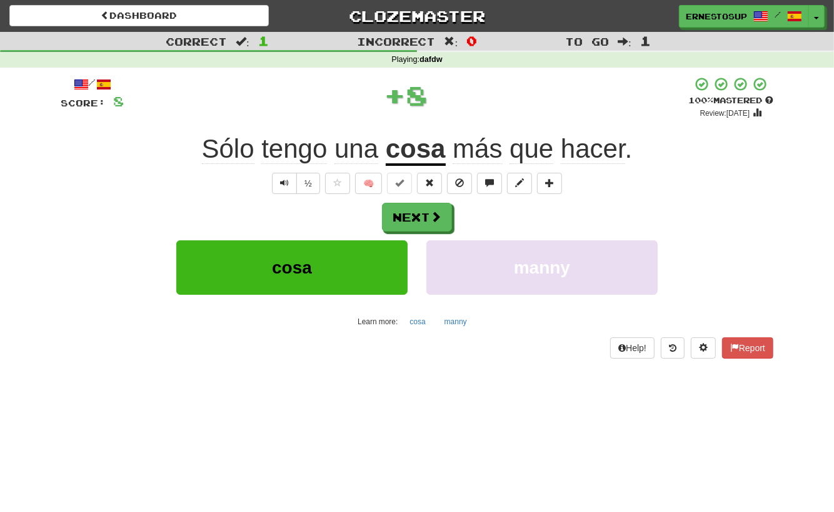
click at [510, 118] on div "+ 8" at bounding box center [406, 97] width 565 height 43
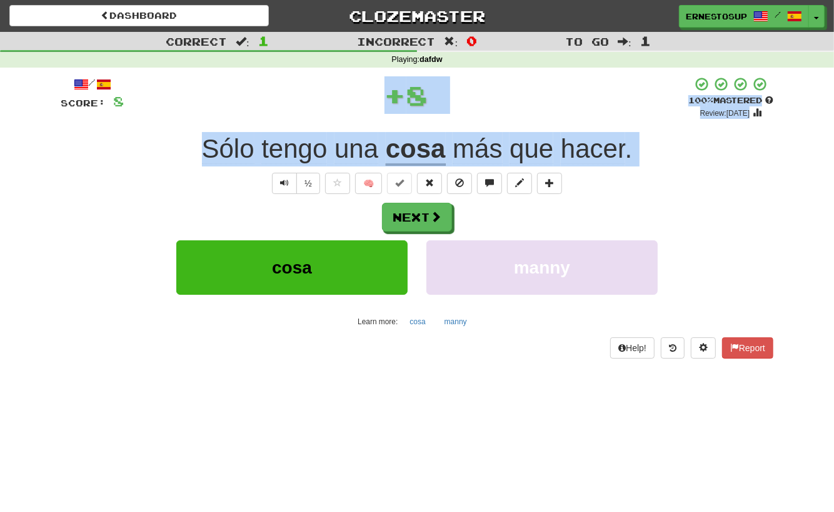
drag, startPoint x: 253, startPoint y: 103, endPoint x: 720, endPoint y: 216, distance: 481.2
click at [720, 216] on div "/ Score: 8 + 8 100 % Mastered Review: 2026-02-17 Sólo tengo una cosa más que ha…" at bounding box center [417, 217] width 713 height 282
click at [720, 217] on div "Next" at bounding box center [417, 217] width 713 height 29
click at [683, 223] on div "Next" at bounding box center [417, 217] width 713 height 29
drag, startPoint x: 678, startPoint y: 223, endPoint x: 253, endPoint y: 108, distance: 440.7
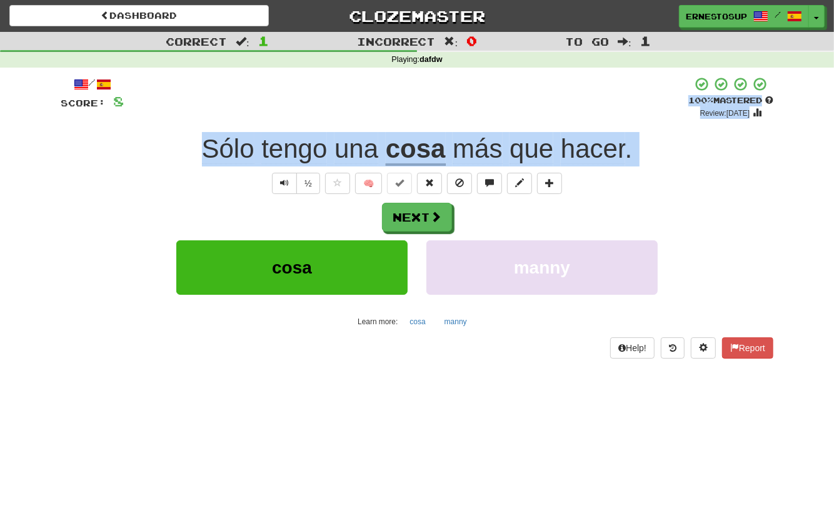
click at [253, 108] on div "/ Score: 8 + 8 100 % Mastered Review: 2026-02-17 Sólo tengo una cosa más que ha…" at bounding box center [417, 217] width 713 height 282
click at [261, 139] on span "Sólo" at bounding box center [294, 149] width 66 height 30
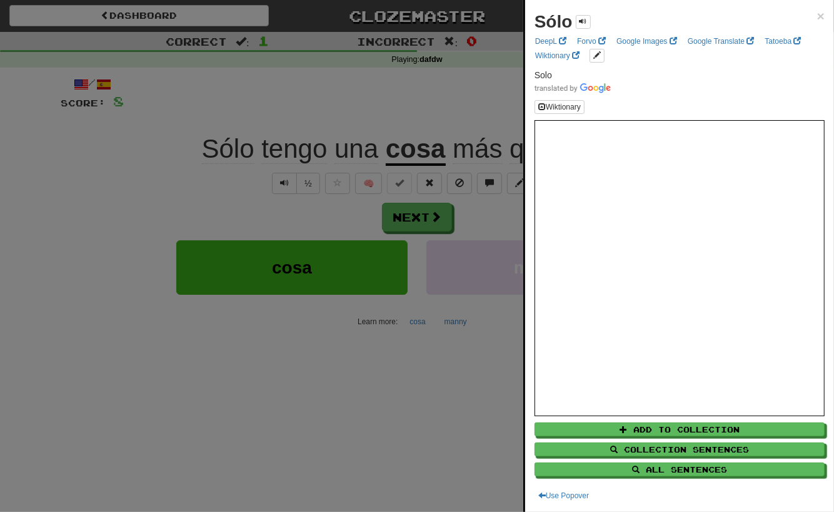
click at [316, 231] on div at bounding box center [417, 256] width 834 height 512
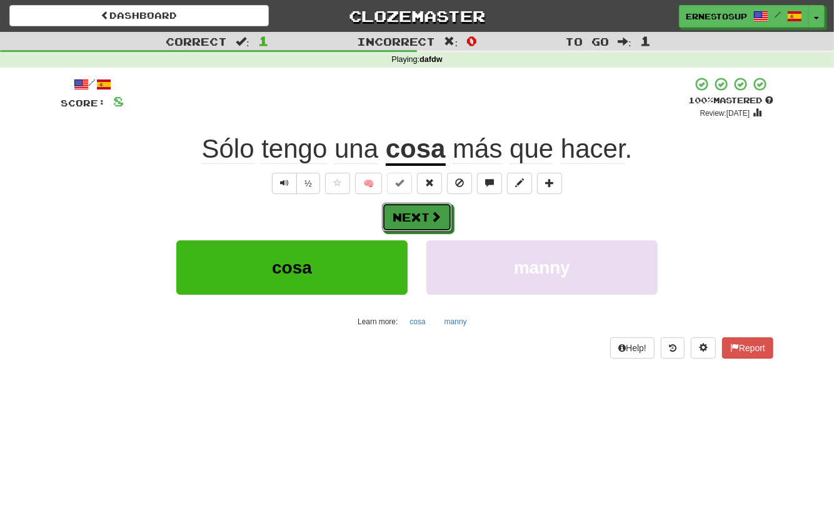
click at [433, 222] on span at bounding box center [435, 216] width 11 height 11
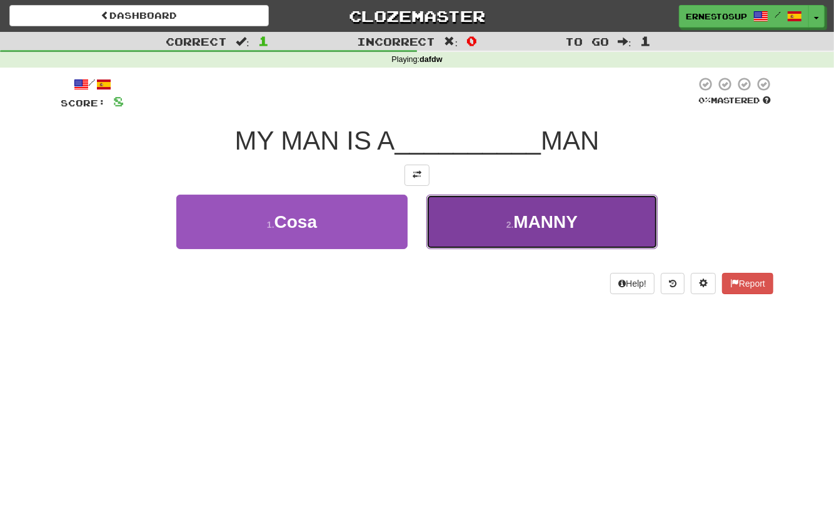
click at [506, 235] on button "2 . MANNY" at bounding box center [541, 221] width 231 height 54
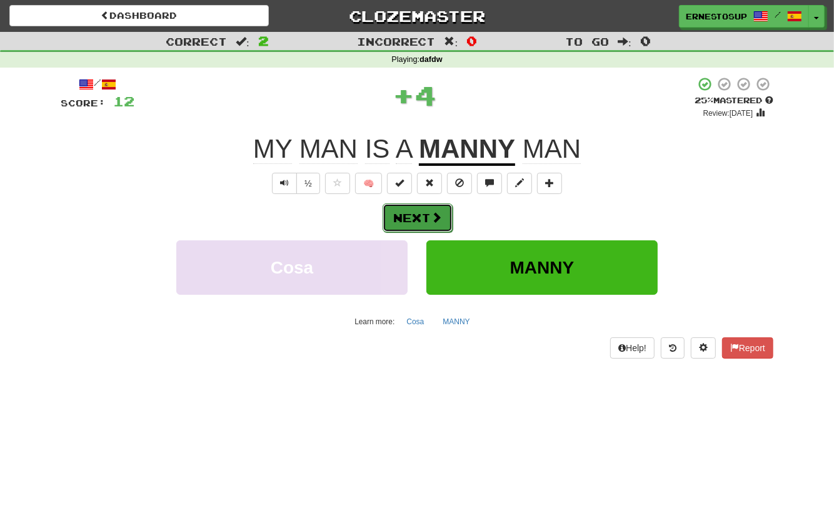
click at [426, 219] on button "Next" at bounding box center [418, 217] width 70 height 29
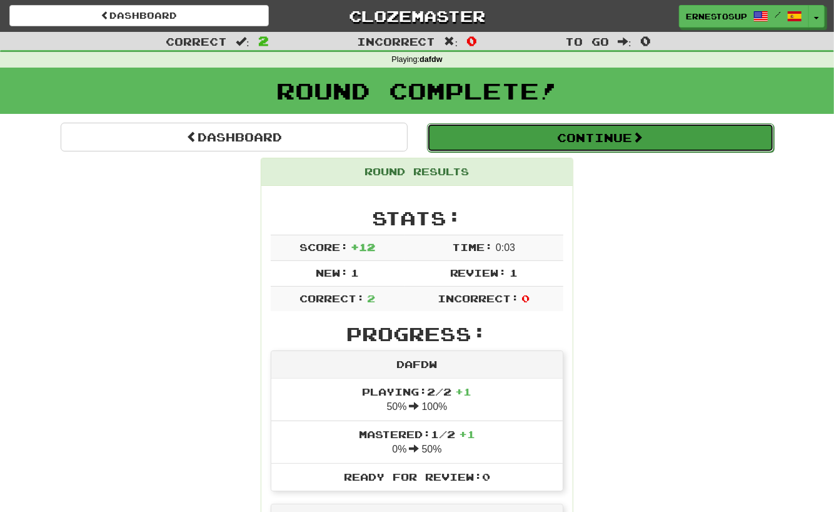
click at [657, 143] on button "Continue" at bounding box center [600, 137] width 347 height 29
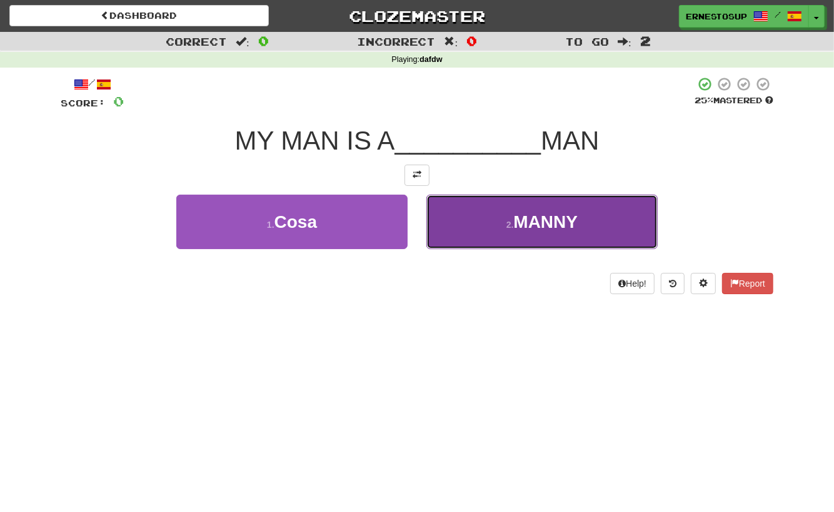
click at [520, 223] on span "MANNY" at bounding box center [546, 221] width 64 height 19
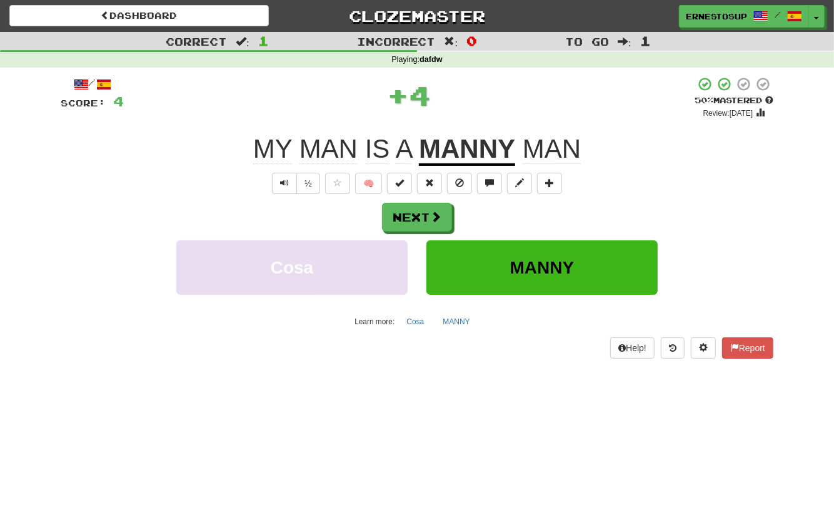
click at [468, 208] on div "Next" at bounding box center [417, 217] width 713 height 29
click at [697, 358] on div "/ Score: 4 + 4 50 % Mastered Review: 2025-08-31 MY MAN IS A MANNY MAN ½ 🧠 Next …" at bounding box center [417, 222] width 713 height 308
click at [693, 346] on button at bounding box center [703, 347] width 25 height 21
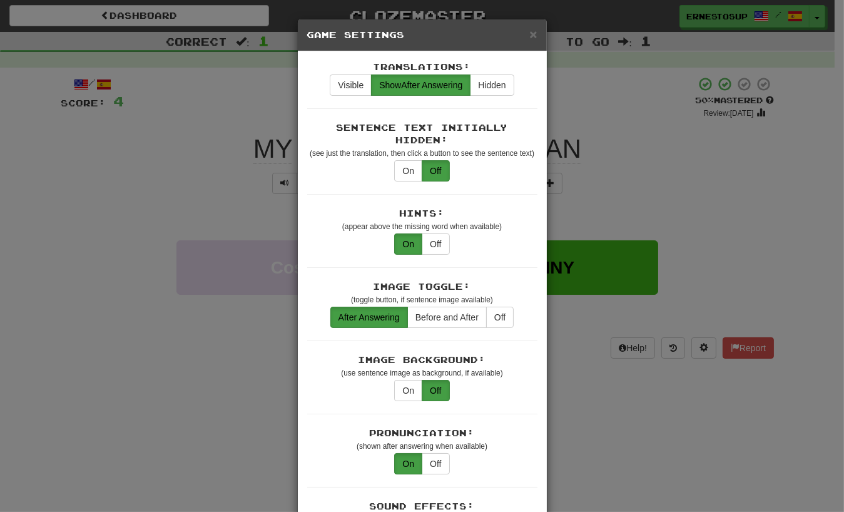
click at [715, 175] on div "**********" at bounding box center [422, 256] width 844 height 512
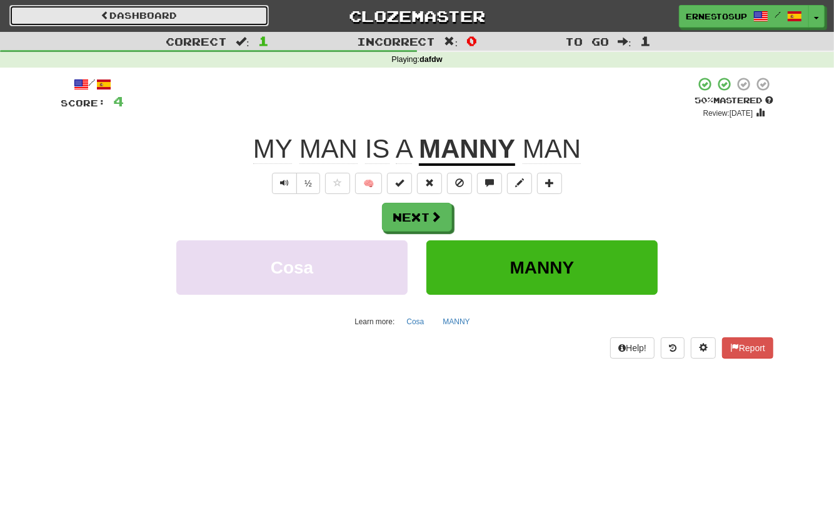
click at [198, 16] on link "Dashboard" at bounding box center [139, 15] width 260 height 21
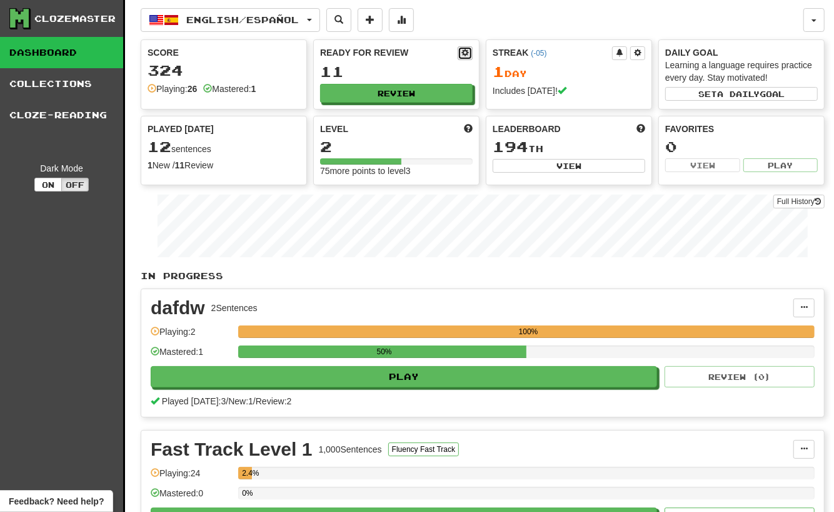
click at [466, 53] on span at bounding box center [465, 53] width 8 height 8
select select "*"
select select "**"
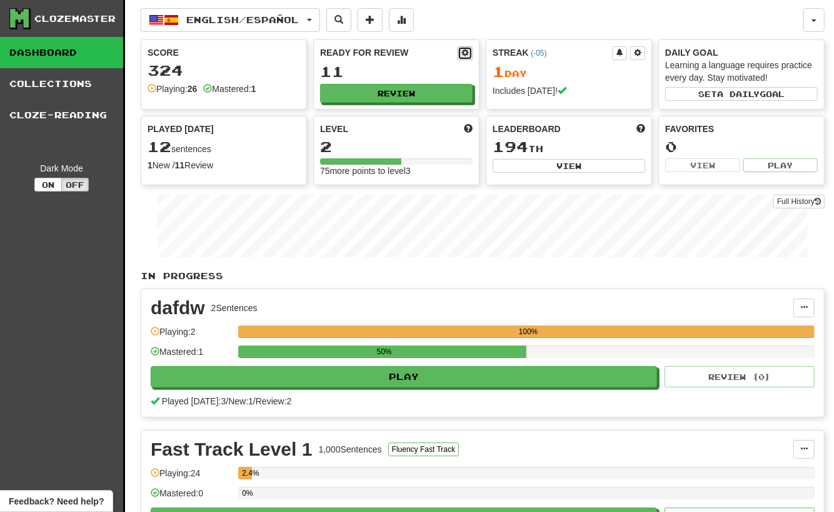
select select "***"
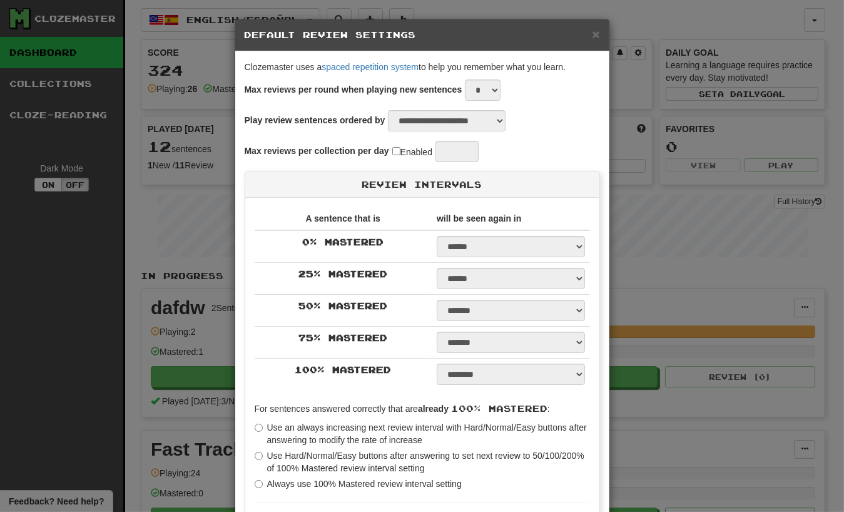
type input "**"
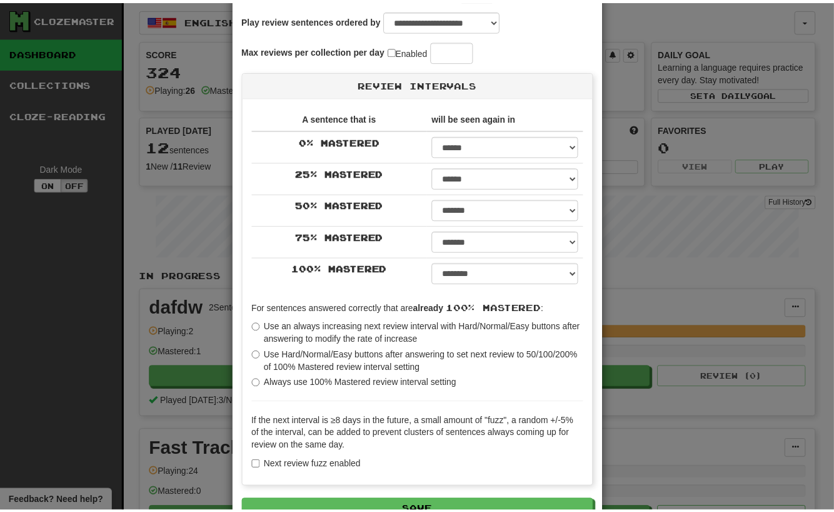
scroll to position [125, 0]
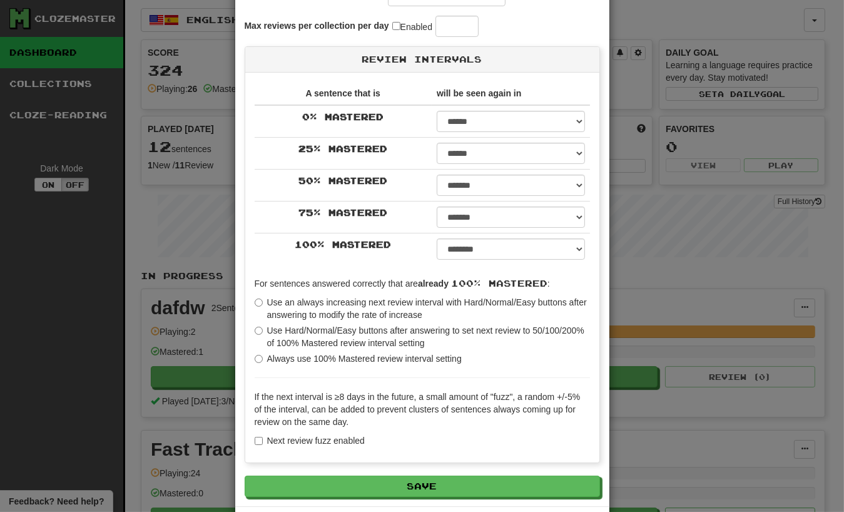
click at [380, 330] on label "Use Hard/Normal/Easy buttons after answering to set next review to 50/100/200% …" at bounding box center [422, 336] width 335 height 25
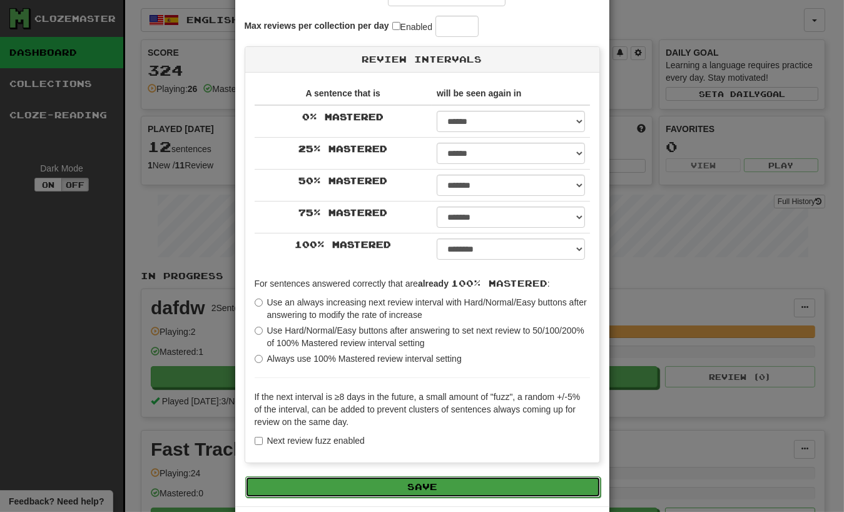
click at [401, 478] on button "Save" at bounding box center [422, 486] width 355 height 21
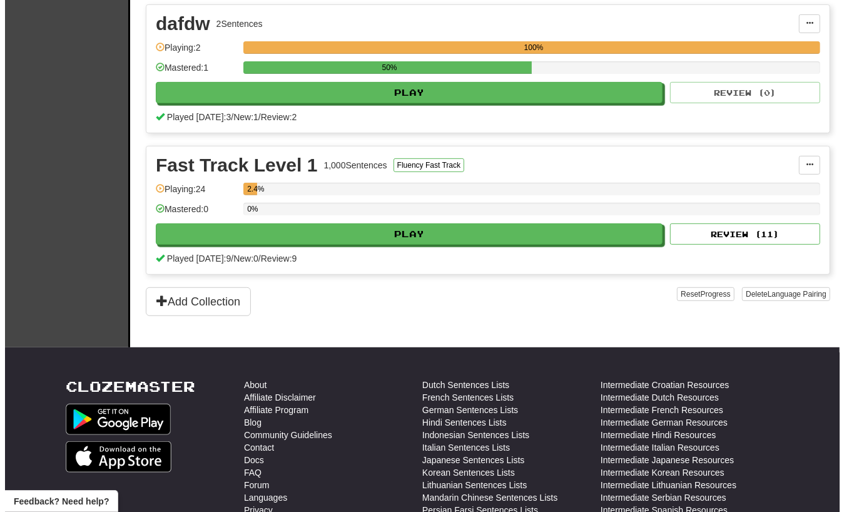
scroll to position [194, 0]
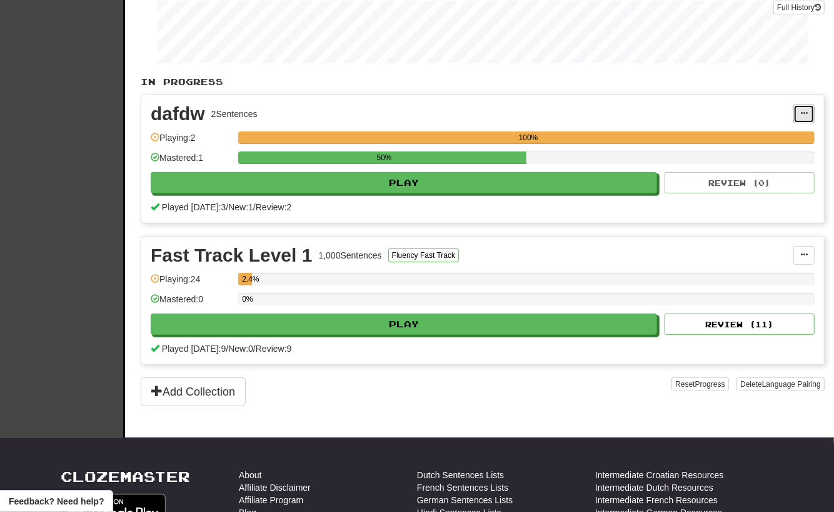
click at [799, 109] on button at bounding box center [804, 113] width 21 height 19
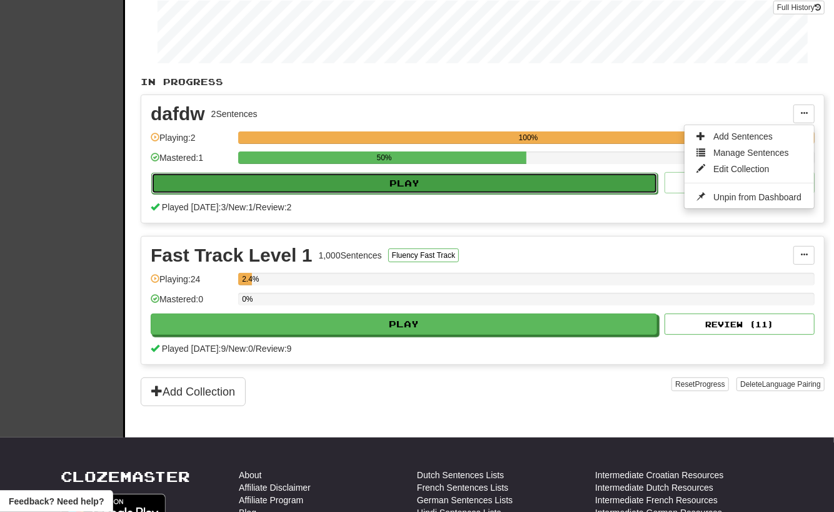
click at [558, 184] on button "Play" at bounding box center [404, 183] width 507 height 21
select select "**"
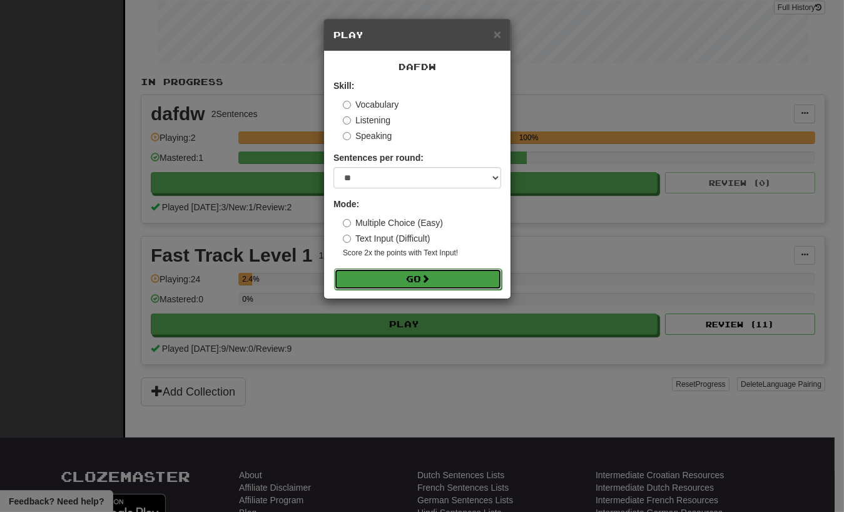
click at [448, 275] on button "Go" at bounding box center [418, 278] width 168 height 21
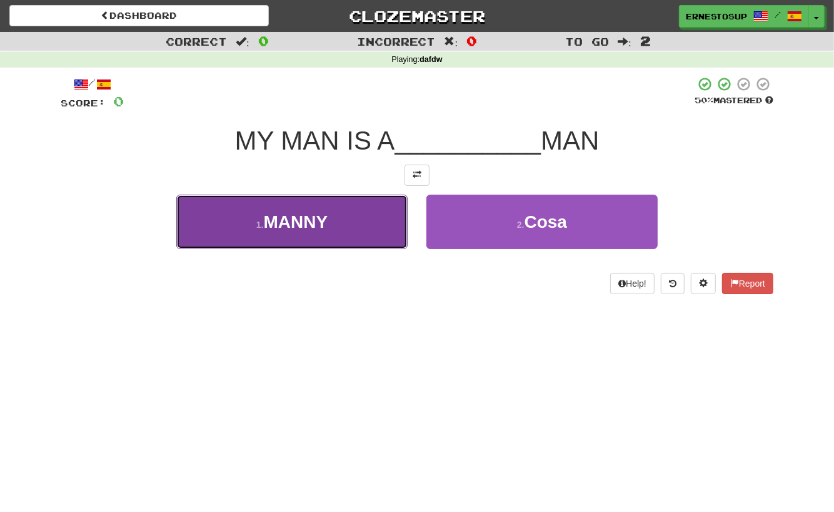
click at [321, 221] on span "MANNY" at bounding box center [296, 221] width 64 height 19
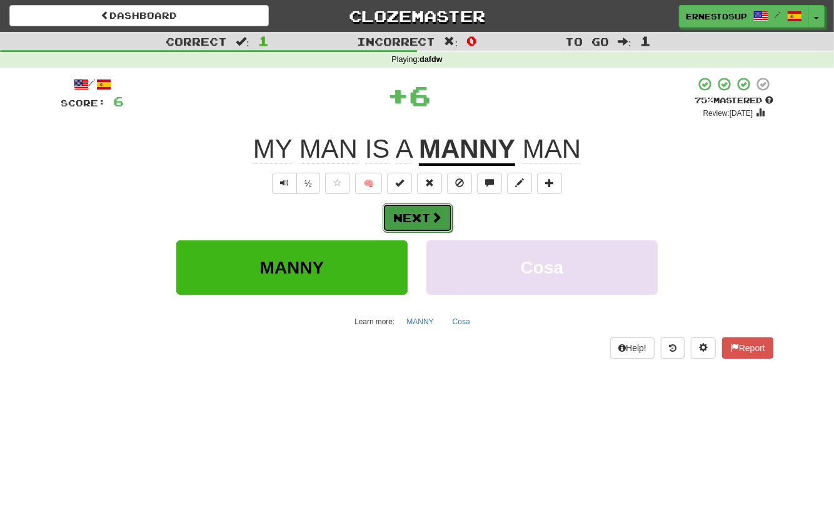
click at [425, 220] on button "Next" at bounding box center [418, 217] width 70 height 29
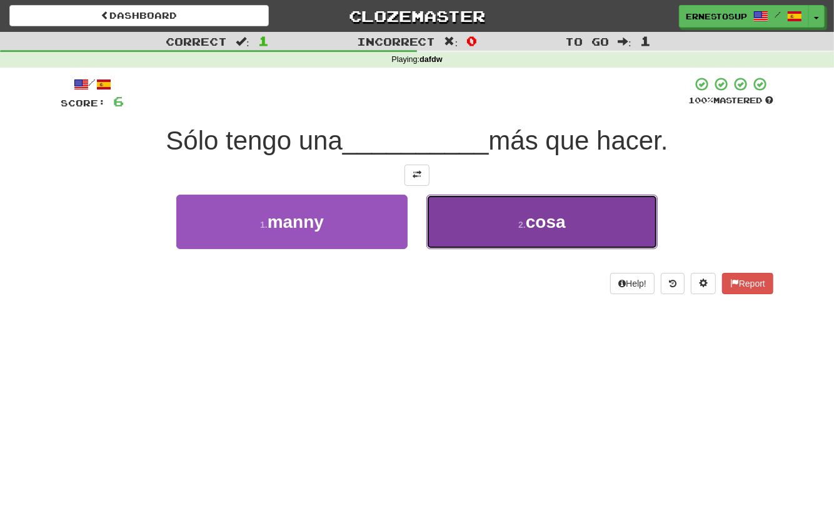
click at [448, 221] on button "2 . cosa" at bounding box center [541, 221] width 231 height 54
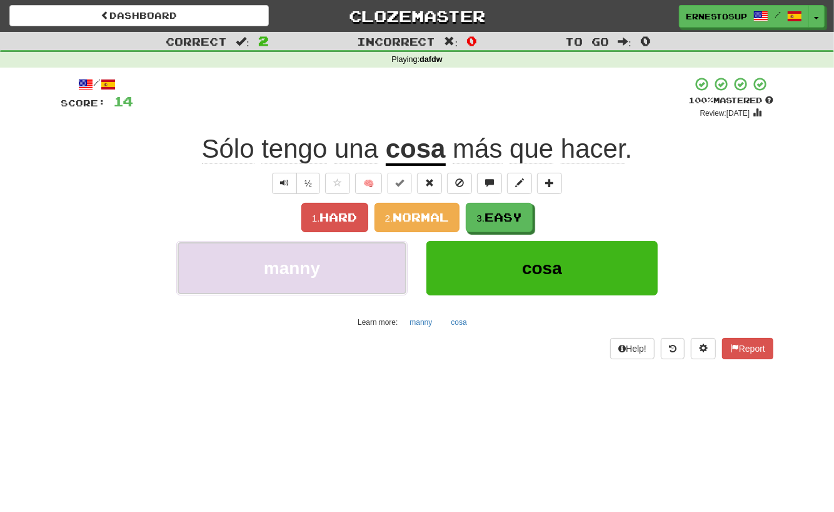
click at [213, 254] on button "manny" at bounding box center [291, 268] width 231 height 54
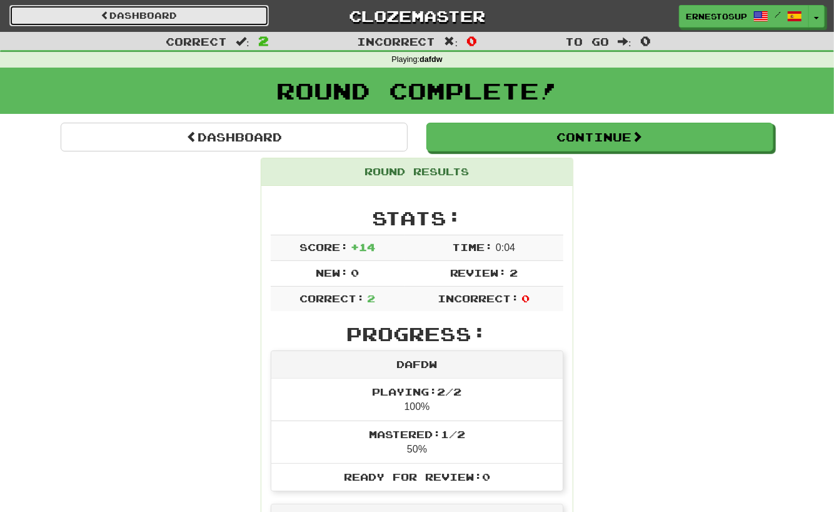
click at [166, 22] on link "Dashboard" at bounding box center [139, 15] width 260 height 21
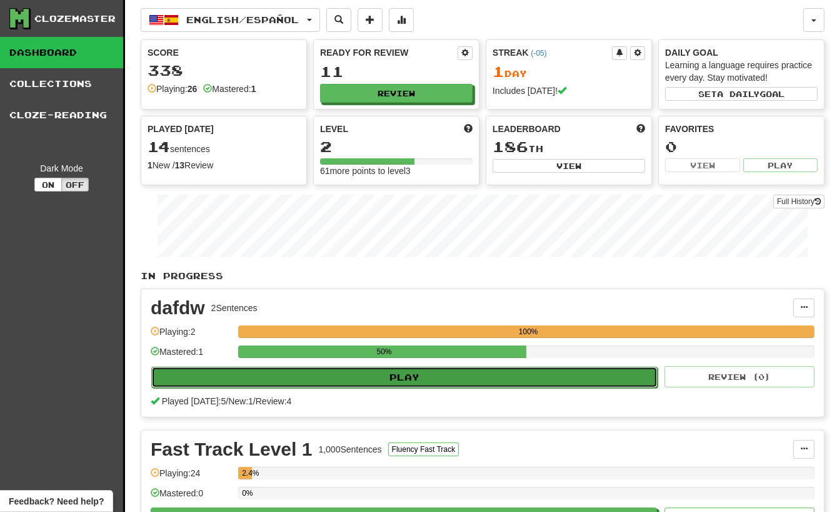
click at [410, 379] on button "Play" at bounding box center [404, 376] width 507 height 21
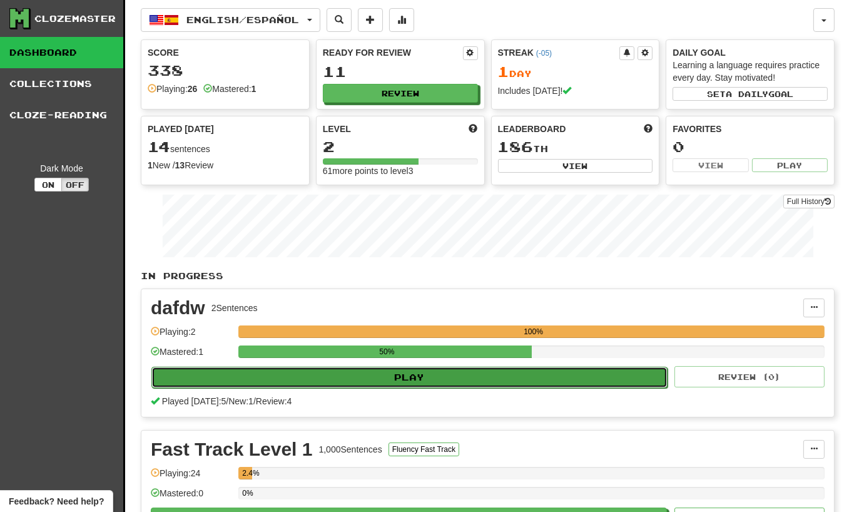
select select "**"
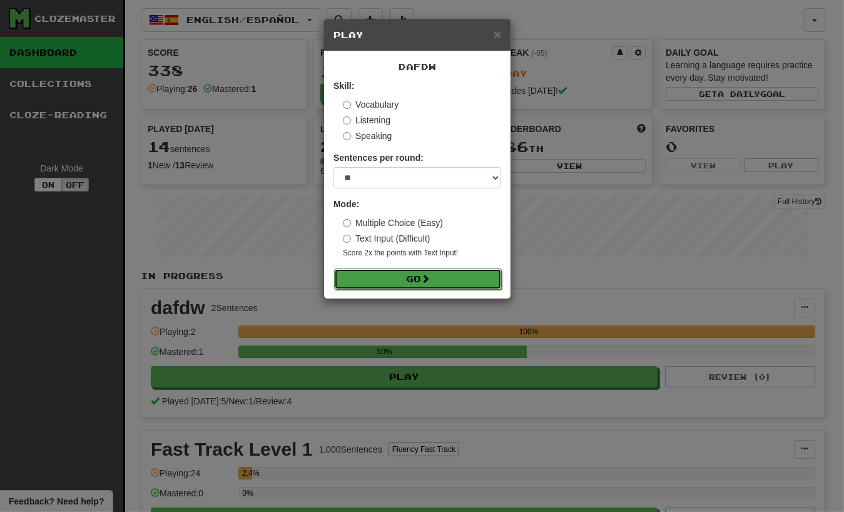
click at [447, 273] on button "Go" at bounding box center [418, 278] width 168 height 21
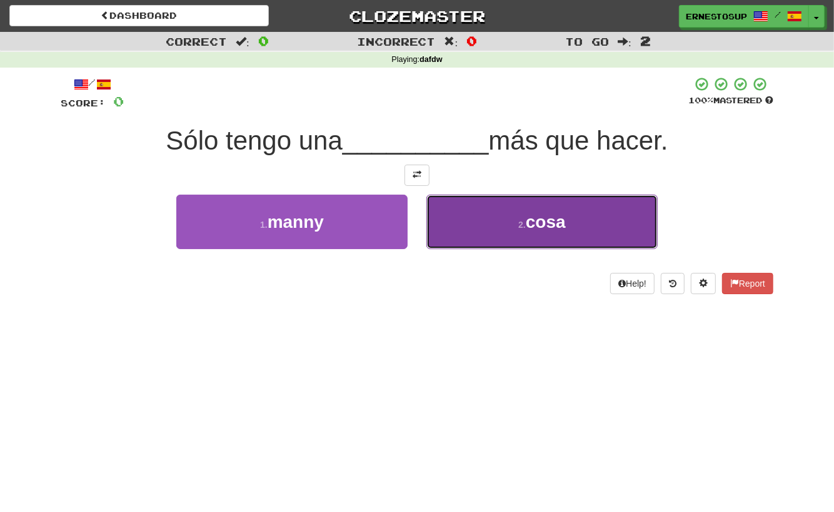
click at [502, 231] on button "2 . cosa" at bounding box center [541, 221] width 231 height 54
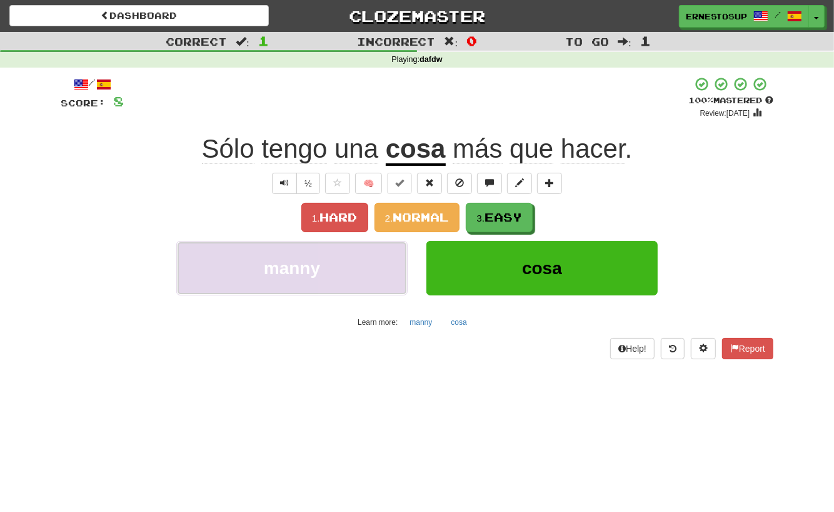
click at [230, 241] on button "manny" at bounding box center [291, 268] width 231 height 54
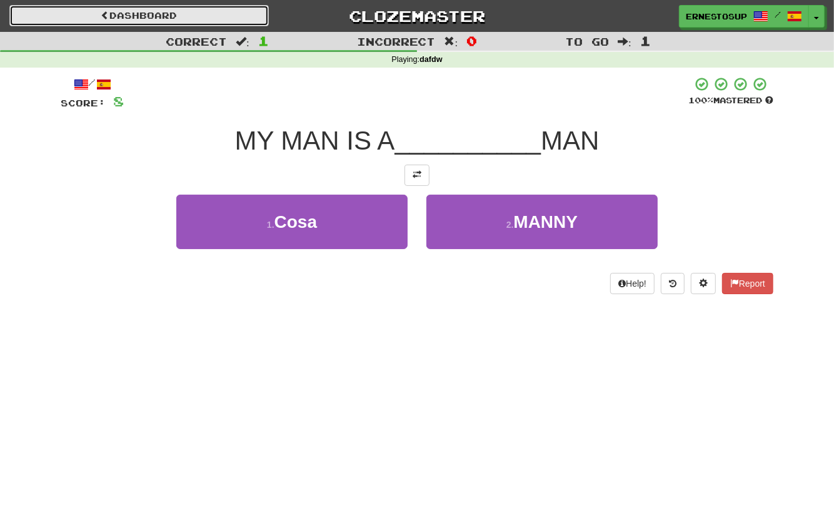
click at [136, 9] on link "Dashboard" at bounding box center [139, 15] width 260 height 21
